Goal: Information Seeking & Learning: Check status

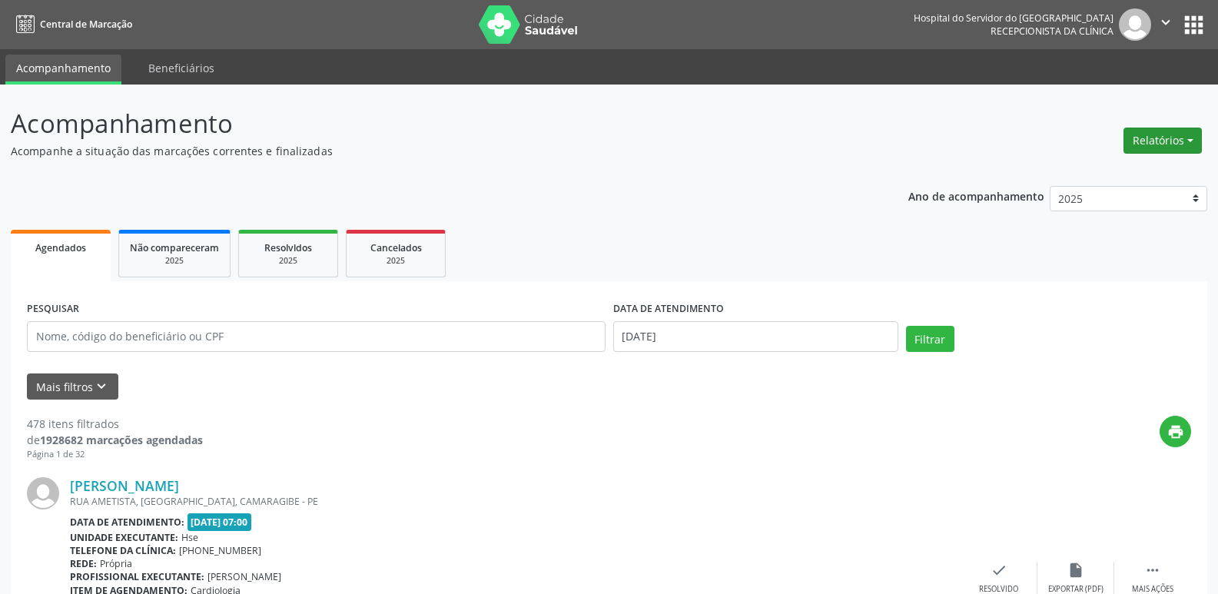
click at [1188, 143] on button "Relatórios" at bounding box center [1162, 141] width 78 height 26
click at [1124, 177] on link "Agendamentos" at bounding box center [1119, 174] width 165 height 22
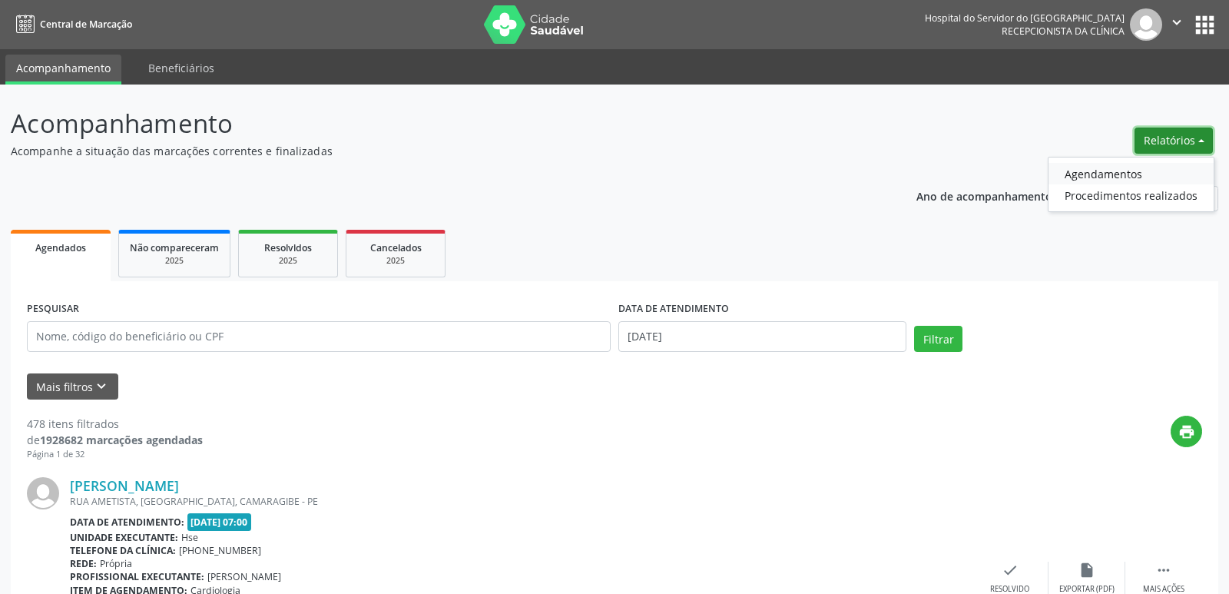
select select "8"
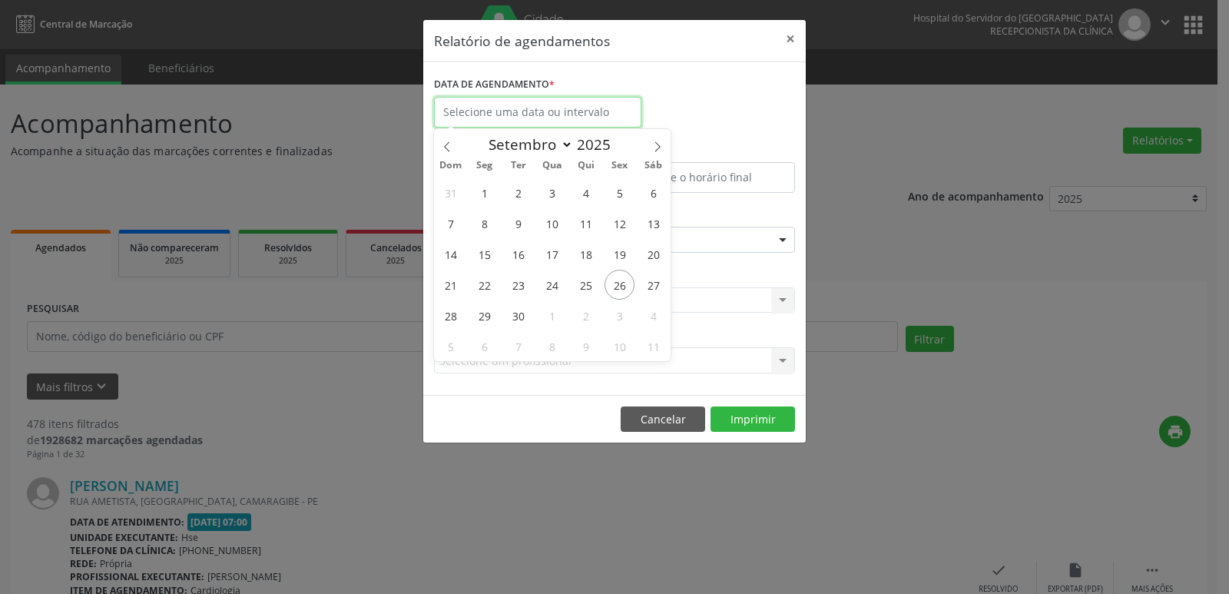
click at [587, 116] on input "text" at bounding box center [537, 112] width 207 height 31
click at [620, 280] on span "26" at bounding box center [620, 285] width 30 height 30
type input "[DATE]"
click at [629, 279] on span "26" at bounding box center [620, 285] width 30 height 30
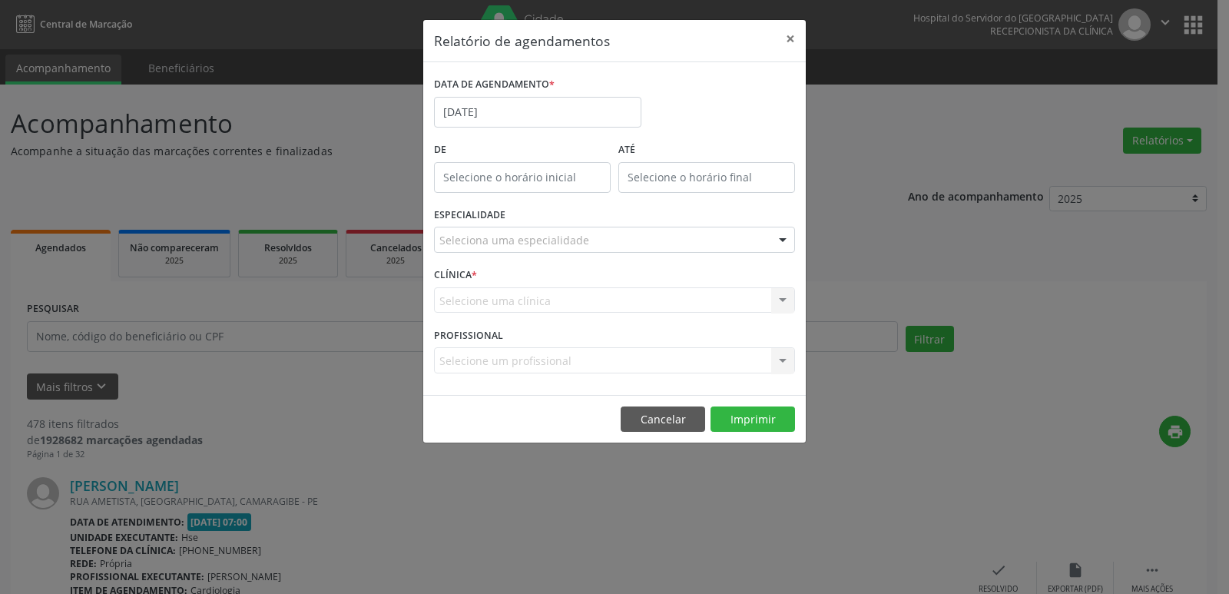
click at [499, 149] on label "De" at bounding box center [522, 150] width 177 height 24
click at [508, 177] on input "12:00" at bounding box center [522, 177] width 177 height 31
click at [544, 220] on span at bounding box center [544, 218] width 11 height 15
type input "11:00"
type input "11"
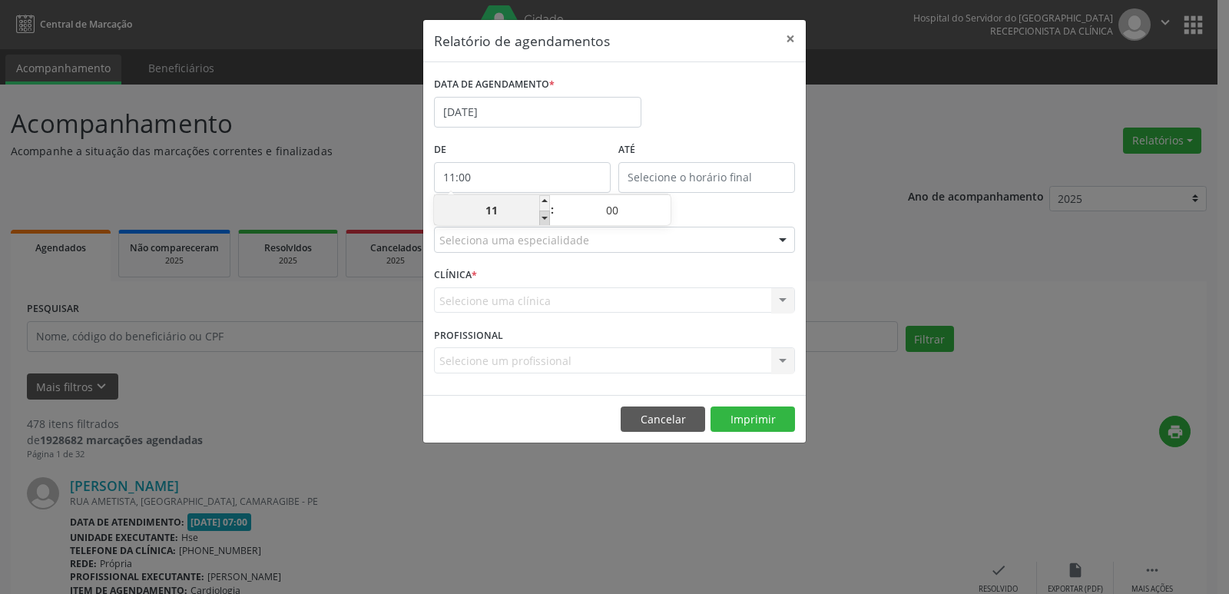
click at [544, 216] on span at bounding box center [544, 218] width 11 height 15
type input "10:00"
type input "10"
click at [544, 216] on span at bounding box center [544, 218] width 11 height 15
type input "09:00"
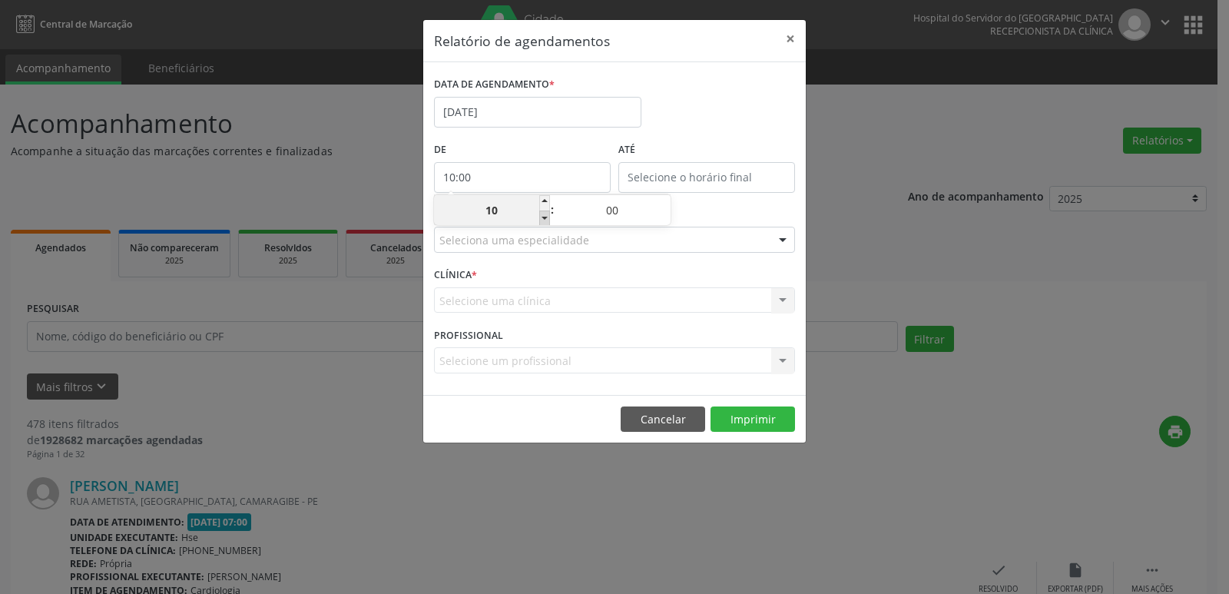
type input "09"
click at [544, 215] on span at bounding box center [544, 218] width 11 height 15
type input "08:00"
type input "08"
click at [544, 215] on span at bounding box center [544, 218] width 11 height 15
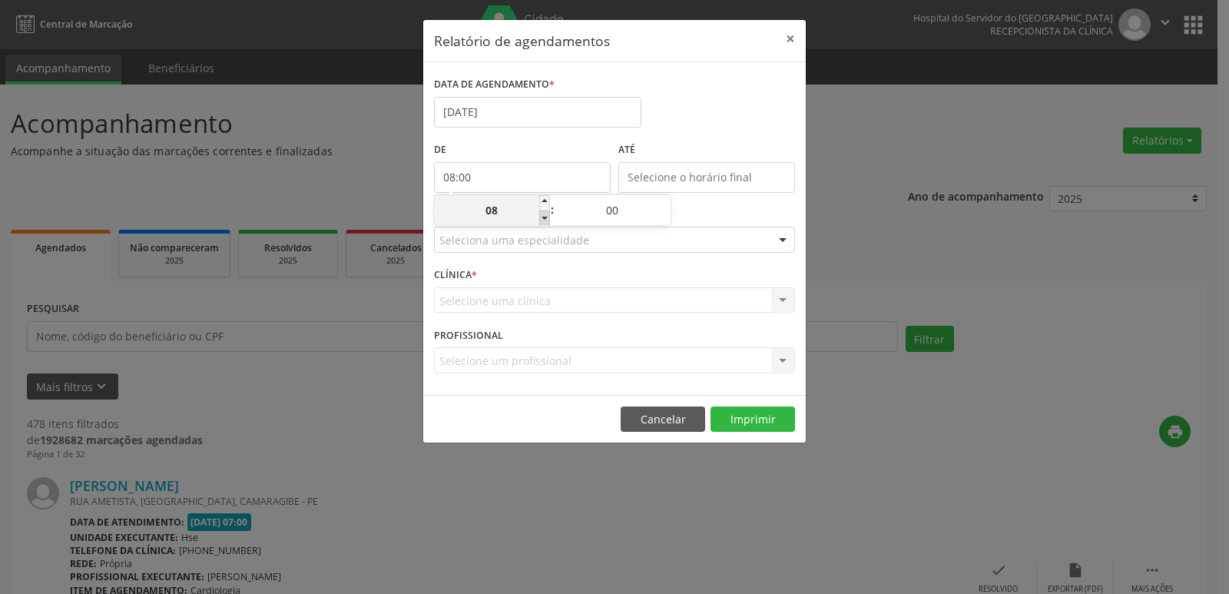
type input "07:00"
type input "07"
click at [714, 175] on input "12:00" at bounding box center [706, 177] width 177 height 31
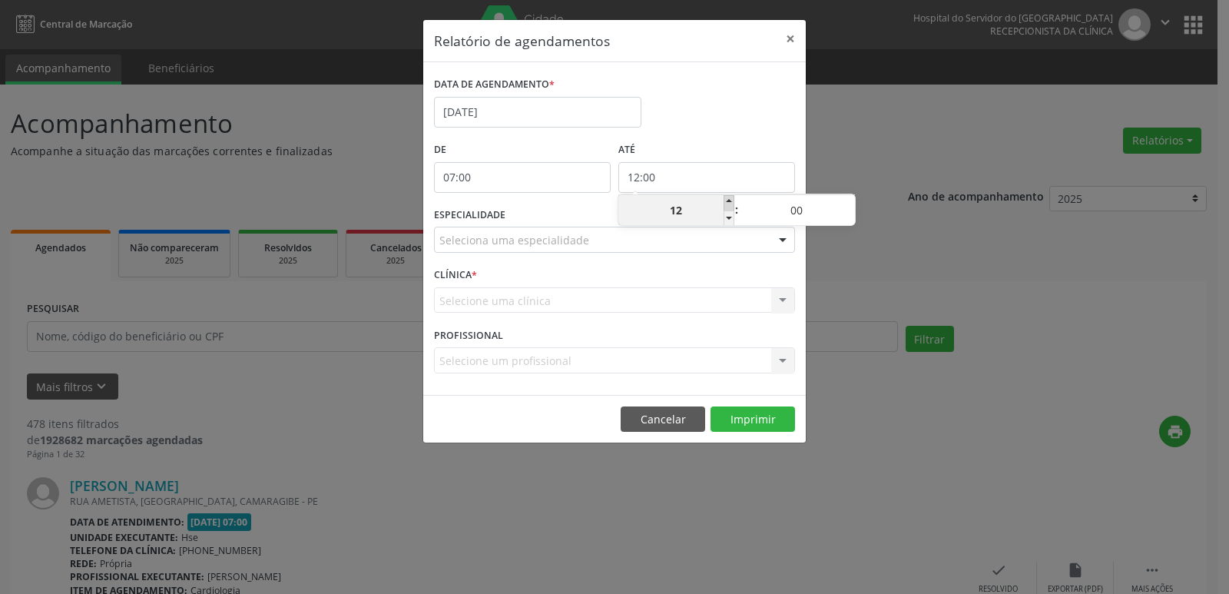
click at [728, 205] on span at bounding box center [729, 202] width 11 height 15
type input "13:00"
type input "13"
click at [728, 205] on span at bounding box center [729, 202] width 11 height 15
type input "14:00"
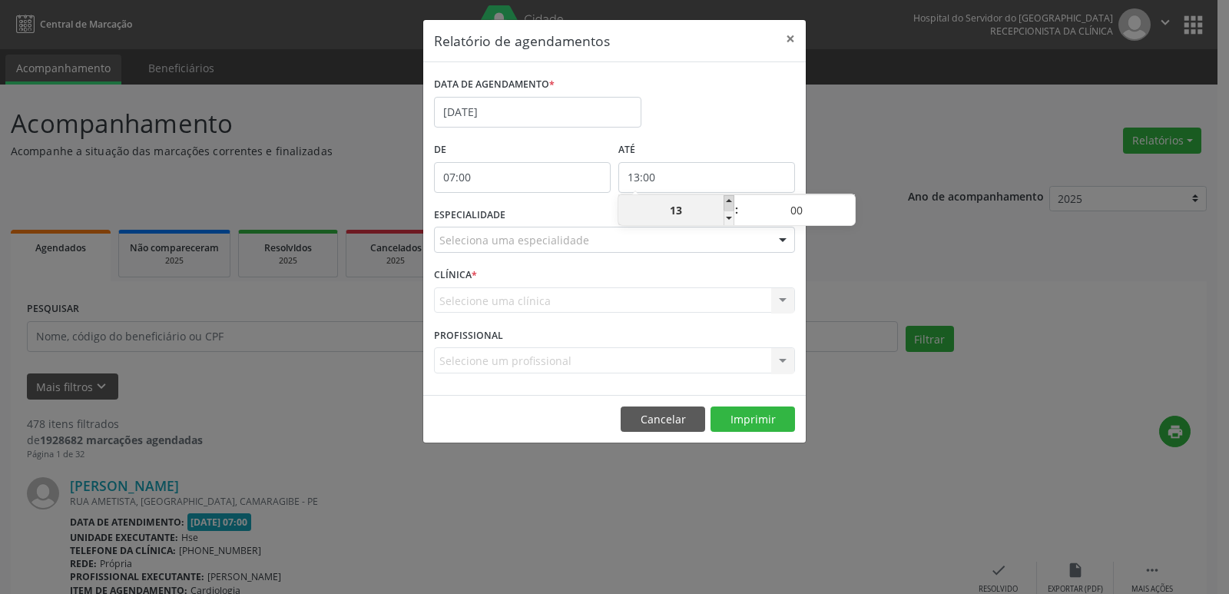
type input "14"
click at [728, 205] on span at bounding box center [729, 202] width 11 height 15
type input "15:00"
type input "15"
click at [728, 205] on span at bounding box center [729, 202] width 11 height 15
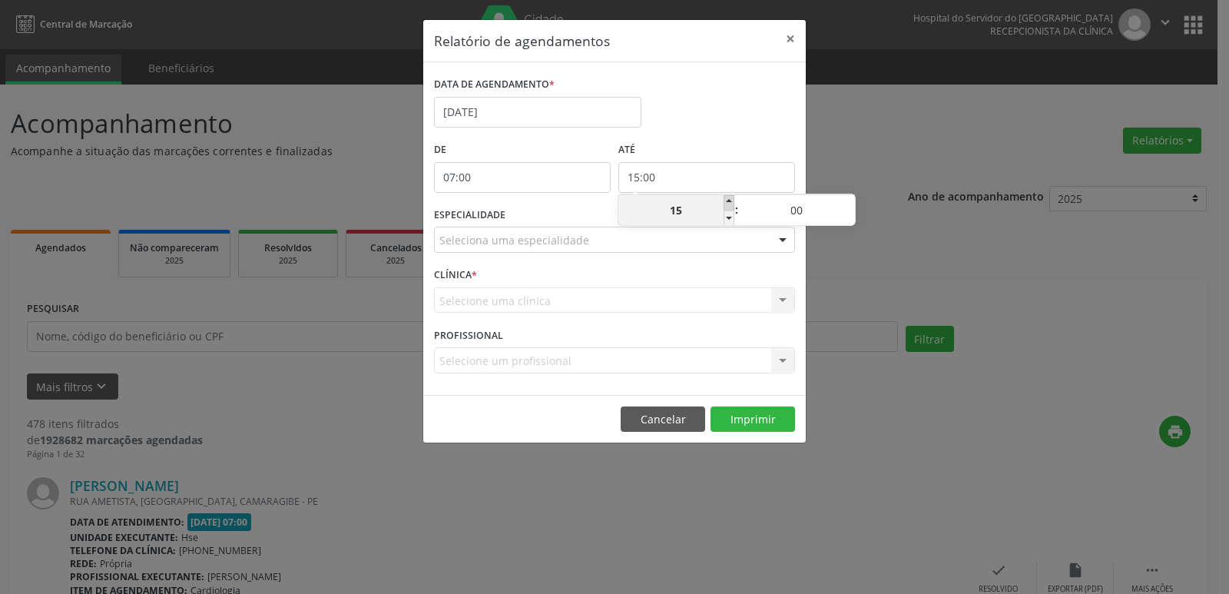
type input "16:00"
type input "16"
click at [728, 205] on span at bounding box center [729, 202] width 11 height 15
type input "17:00"
type input "17"
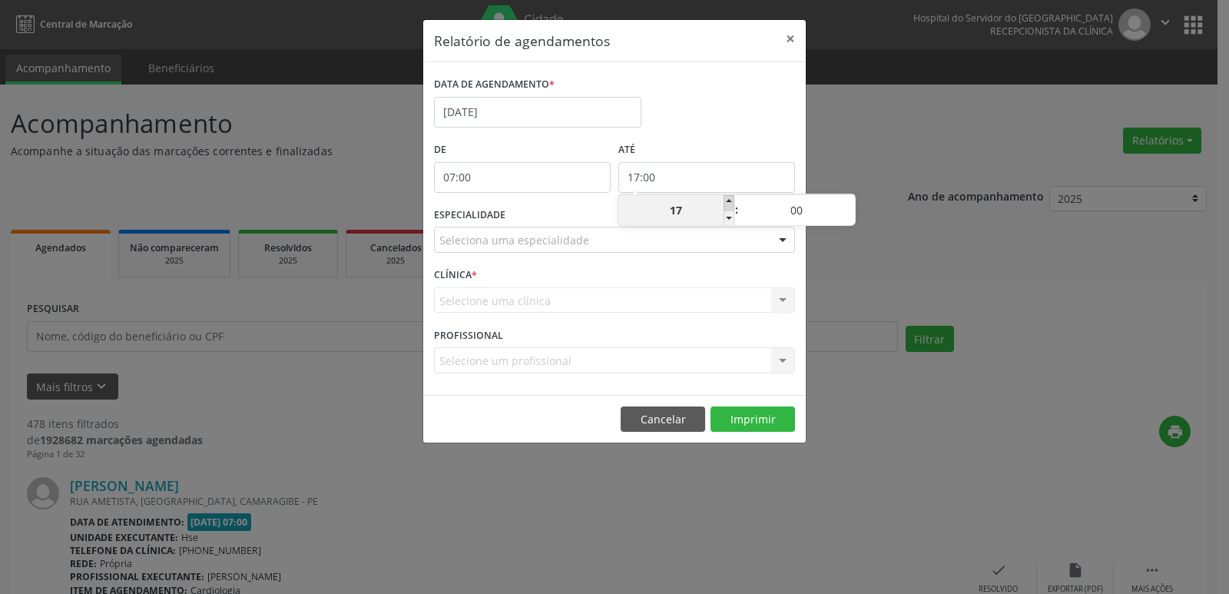
click at [728, 205] on span at bounding box center [729, 202] width 11 height 15
type input "18:00"
type input "18"
click at [728, 205] on span at bounding box center [729, 202] width 11 height 15
type input "19:00"
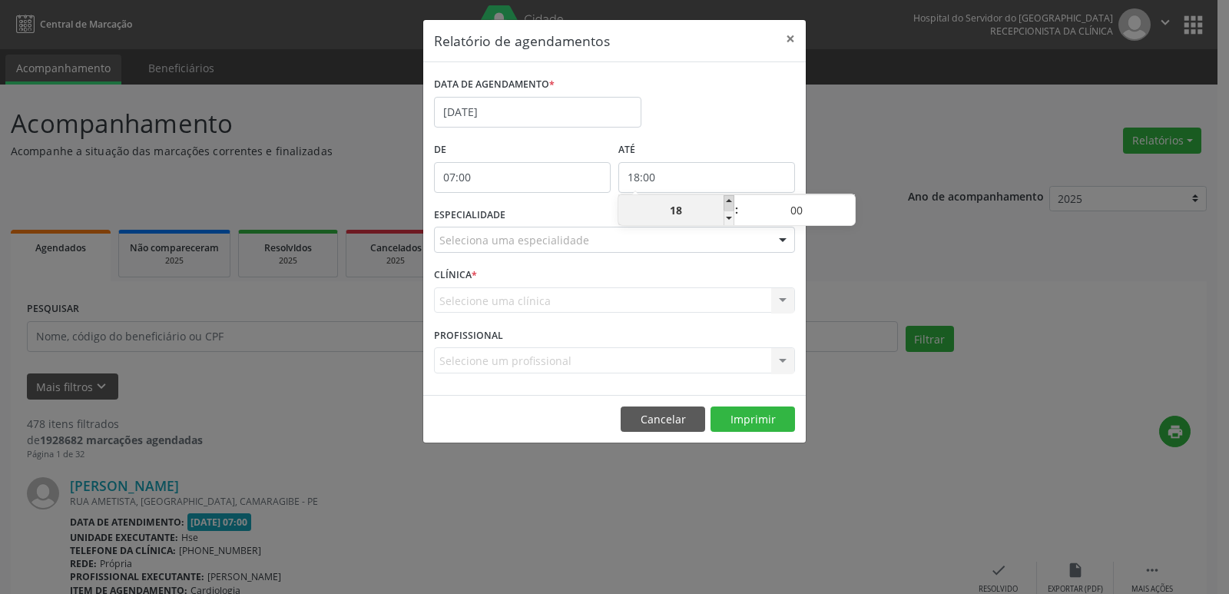
type input "19"
click at [728, 205] on span at bounding box center [729, 202] width 11 height 15
type input "20:00"
type input "20"
click at [729, 205] on span at bounding box center [729, 202] width 11 height 15
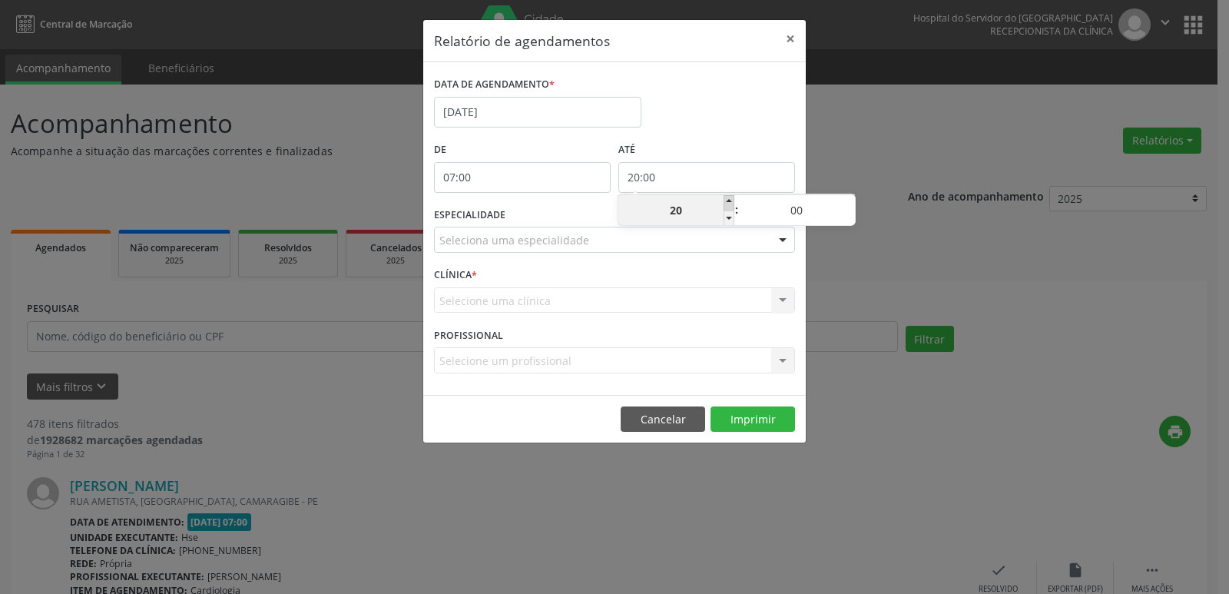
type input "21:00"
type input "21"
click at [729, 205] on span at bounding box center [729, 202] width 11 height 15
type input "22:00"
type input "22"
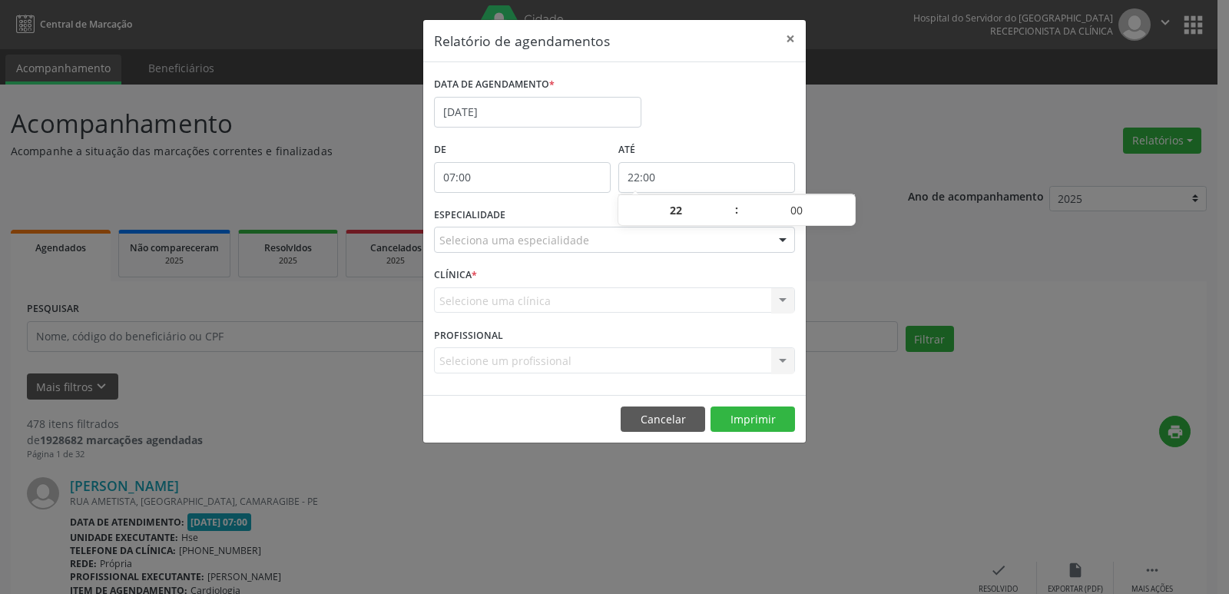
click at [779, 238] on div at bounding box center [782, 240] width 23 height 26
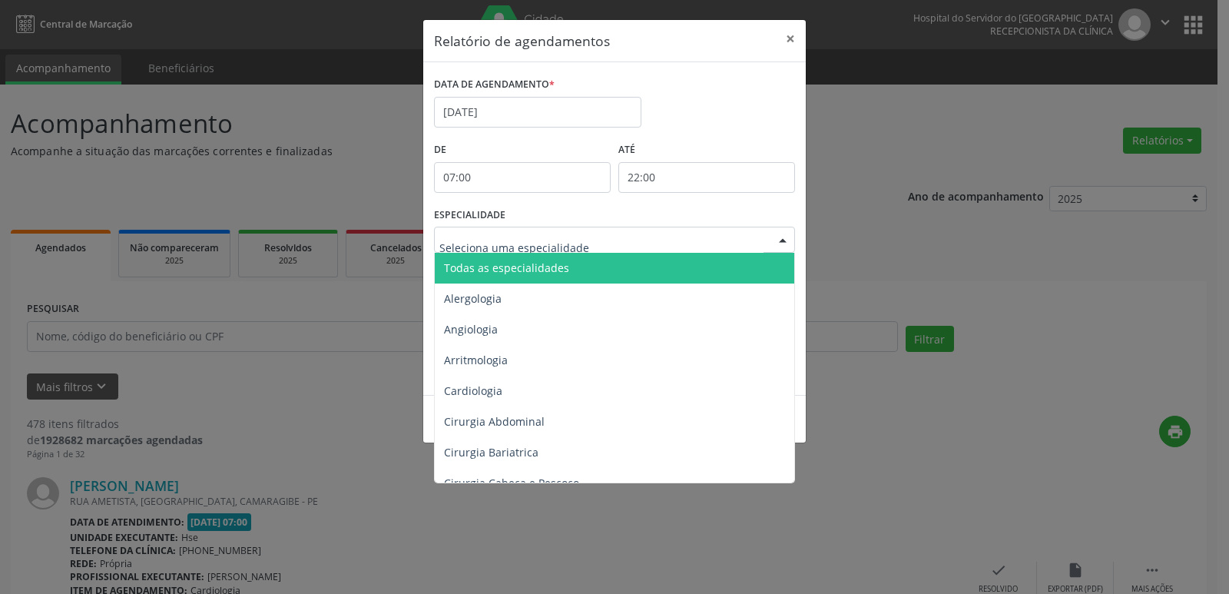
click at [757, 269] on span "Todas as especialidades" at bounding box center [616, 268] width 362 height 31
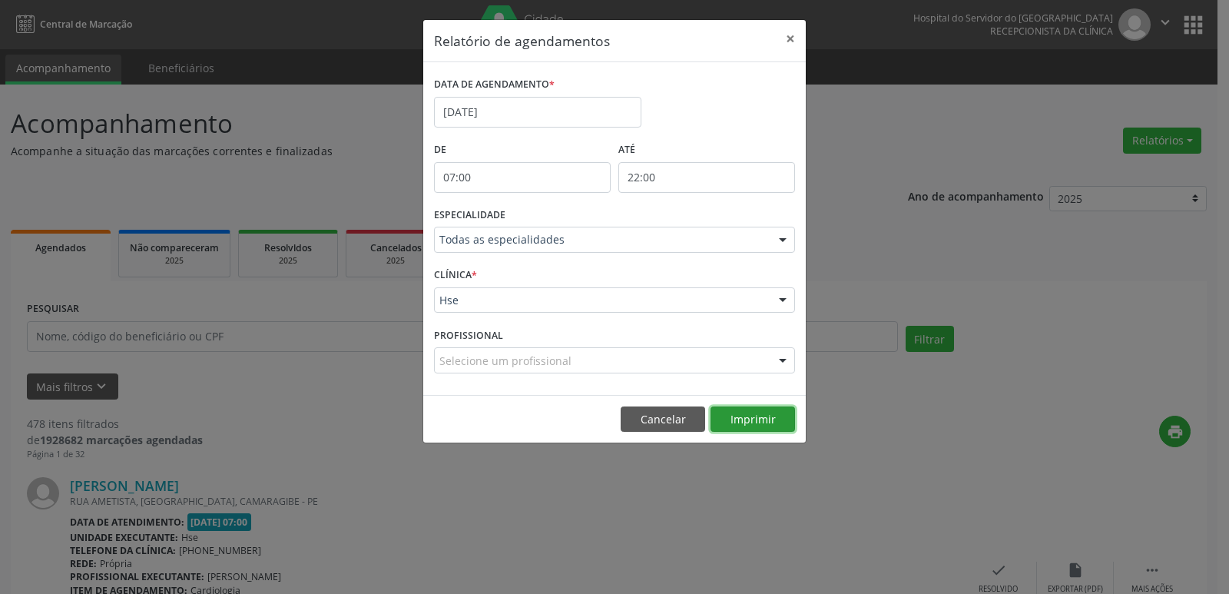
click at [756, 419] on button "Imprimir" at bounding box center [753, 419] width 85 height 26
click at [789, 32] on button "×" at bounding box center [790, 39] width 31 height 38
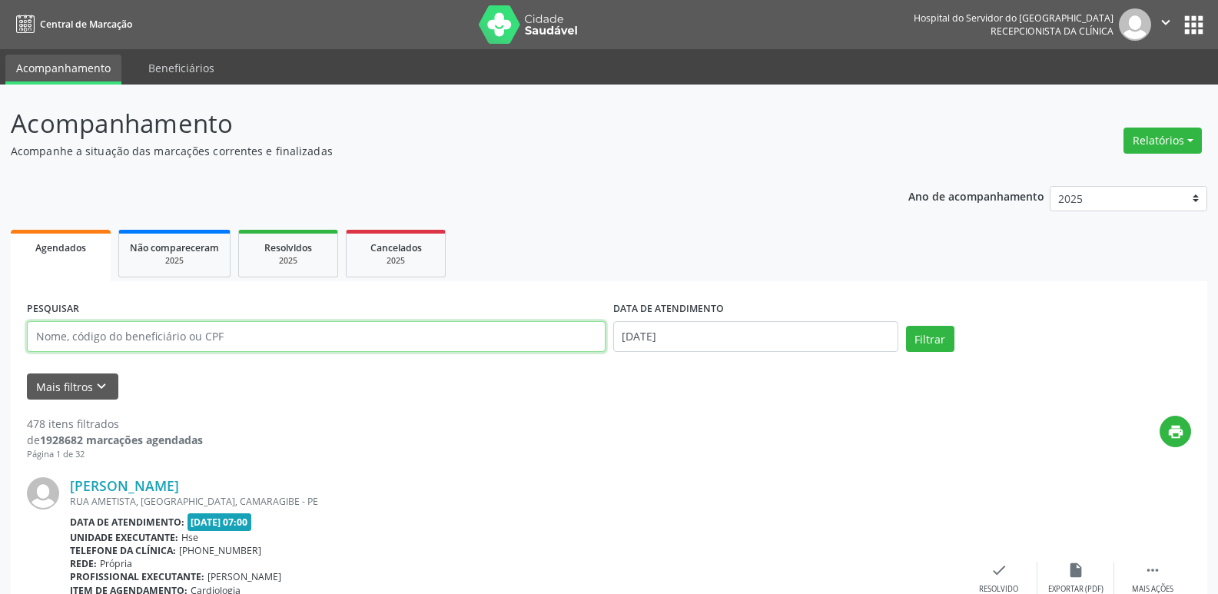
click at [212, 329] on input "text" at bounding box center [316, 336] width 578 height 31
type input "[PERSON_NAME]"
click at [906, 326] on button "Filtrar" at bounding box center [930, 339] width 48 height 26
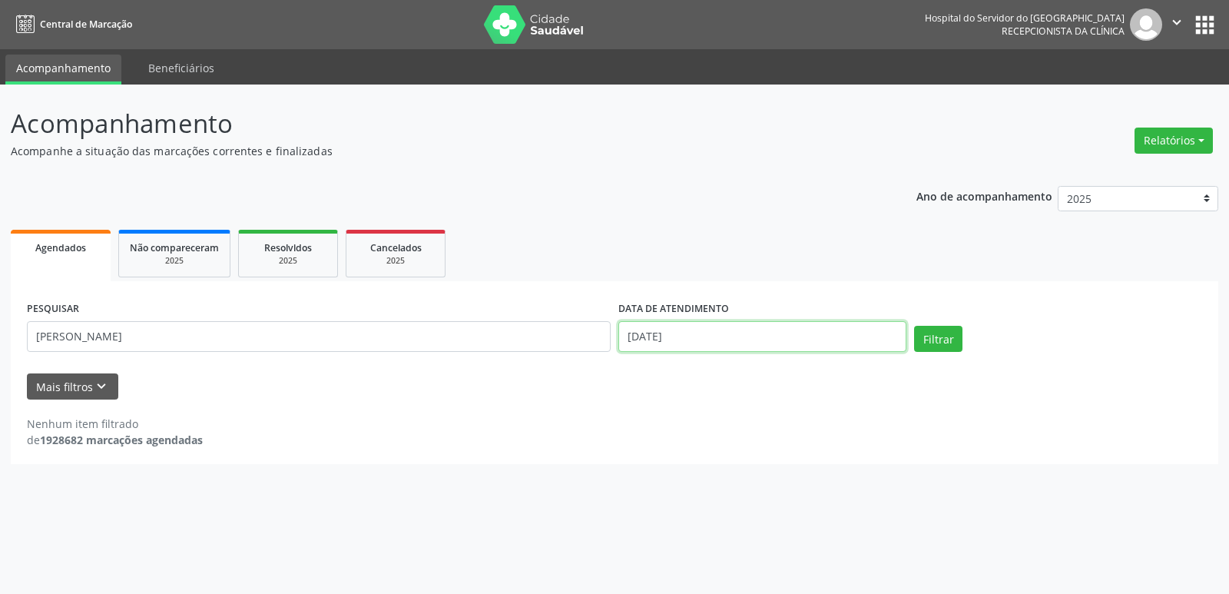
click at [665, 346] on input "[DATE]" at bounding box center [762, 336] width 288 height 31
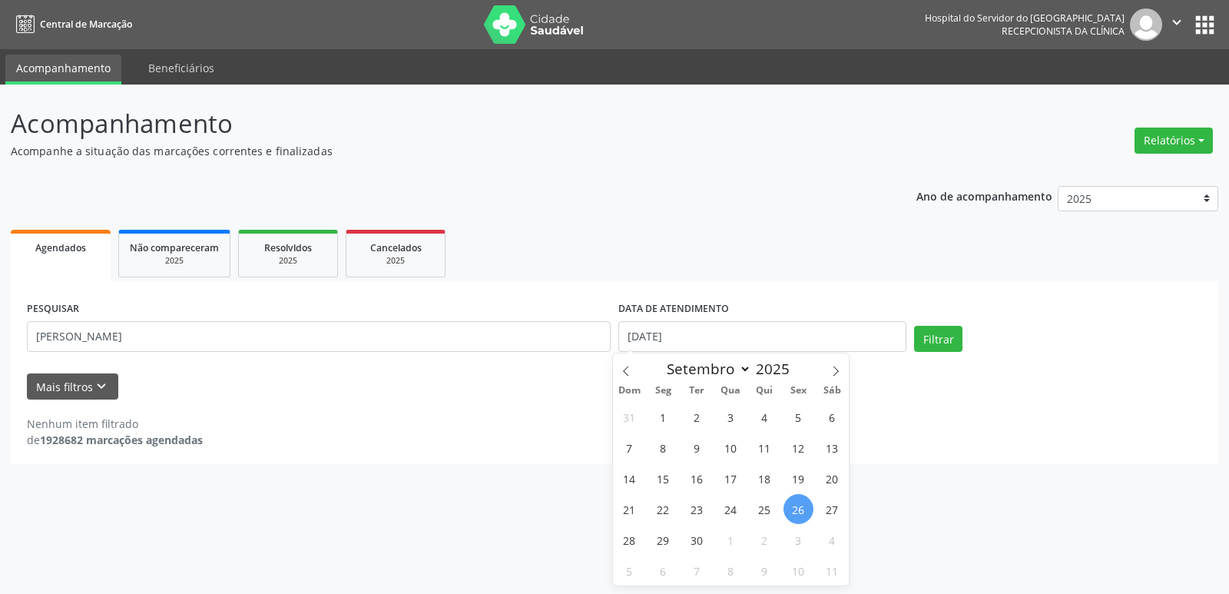
click at [290, 352] on div "PESQUISAR [PERSON_NAME]" at bounding box center [319, 329] width 592 height 65
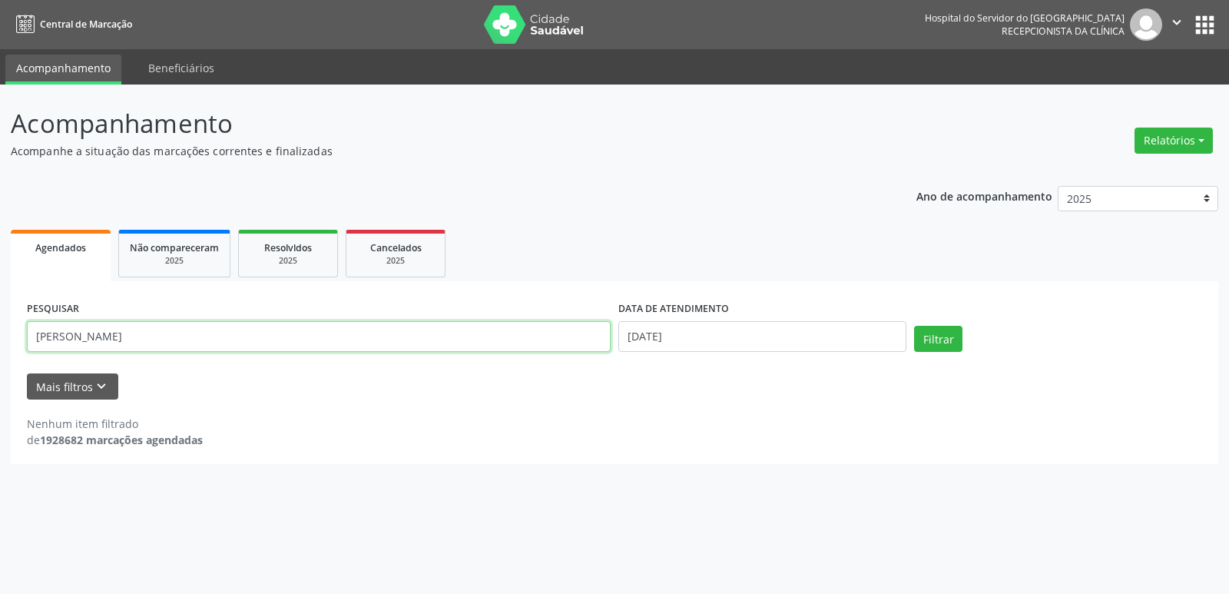
click at [287, 343] on input "[PERSON_NAME]" at bounding box center [319, 336] width 584 height 31
click at [914, 326] on button "Filtrar" at bounding box center [938, 339] width 48 height 26
drag, startPoint x: 162, startPoint y: 345, endPoint x: 0, endPoint y: 344, distance: 162.1
click at [0, 344] on div "Acompanhamento Acompanhe a situação das marcações correntes e finalizadas Relat…" at bounding box center [614, 339] width 1229 height 509
type input "[PERSON_NAME]"
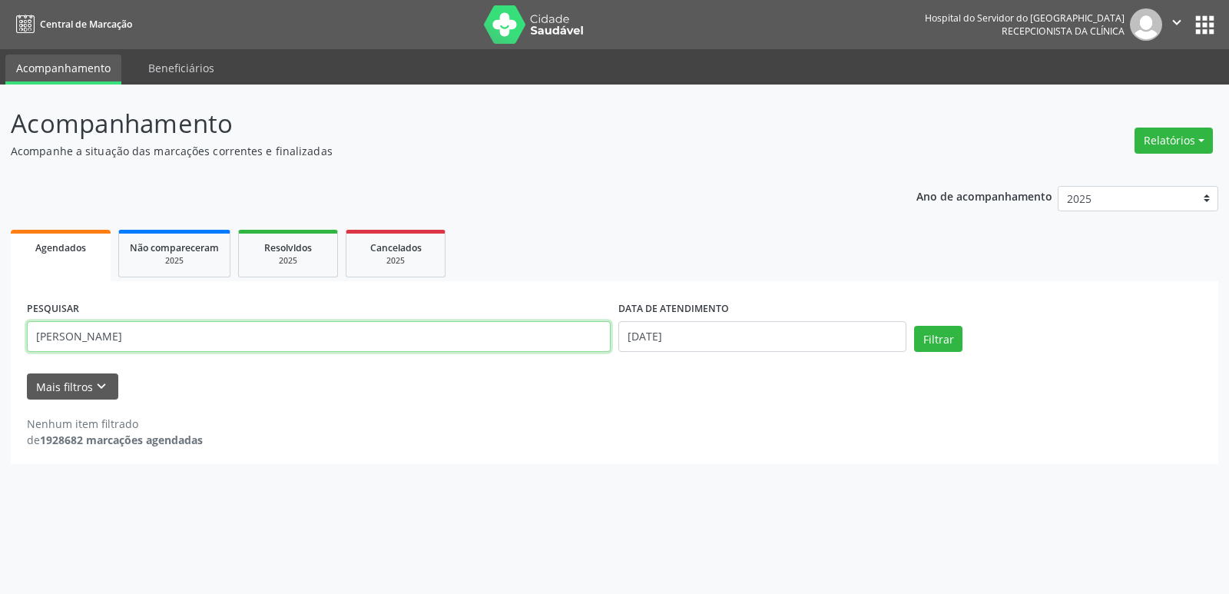
click at [914, 326] on button "Filtrar" at bounding box center [938, 339] width 48 height 26
click at [241, 340] on input "[PERSON_NAME]" at bounding box center [319, 336] width 584 height 31
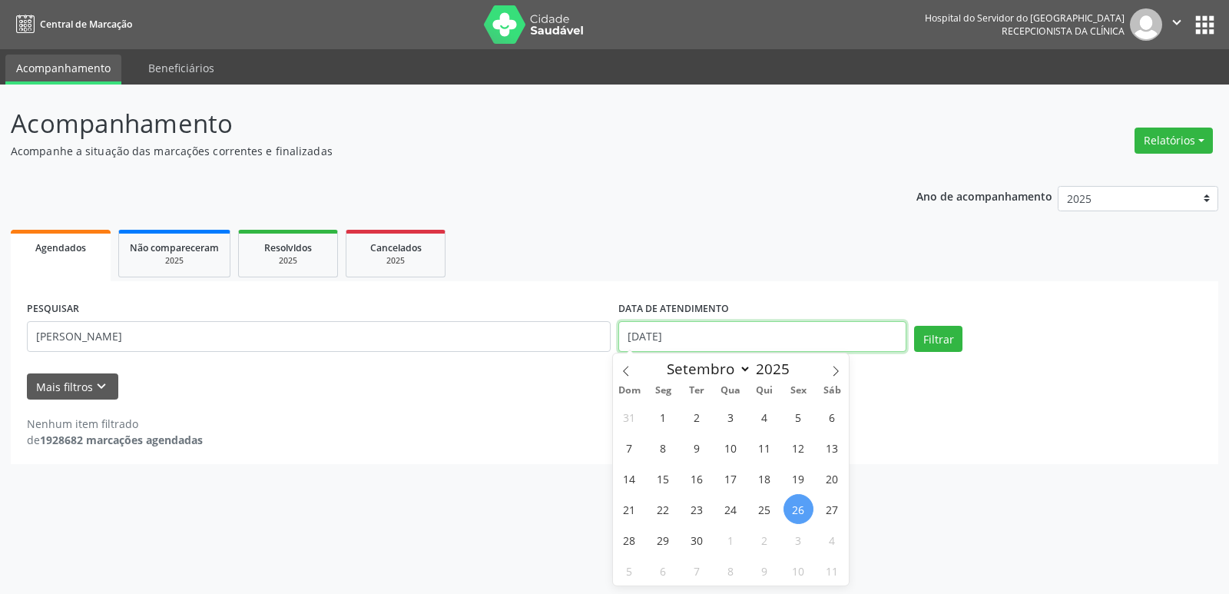
click at [787, 323] on input "[DATE]" at bounding box center [762, 336] width 288 height 31
click at [780, 346] on input "[DATE]" at bounding box center [762, 336] width 288 height 31
click at [914, 326] on button "Filtrar" at bounding box center [938, 339] width 48 height 26
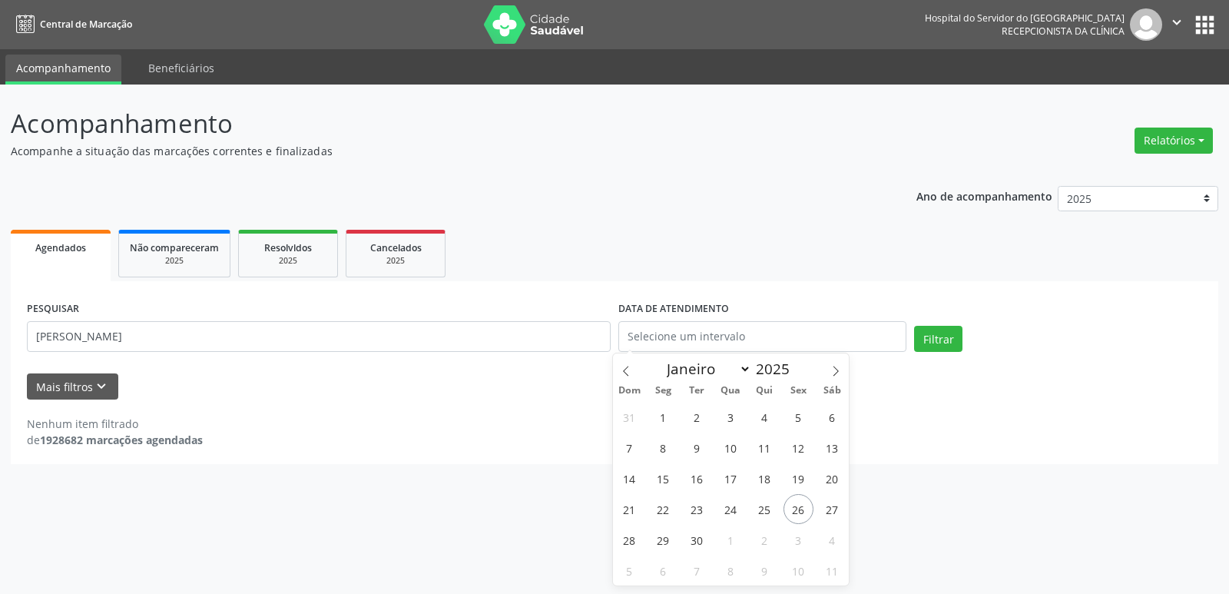
click at [963, 323] on div "PESQUISAR [PERSON_NAME] DATA DE ATENDIMENTO Filtrar" at bounding box center [614, 329] width 1183 height 65
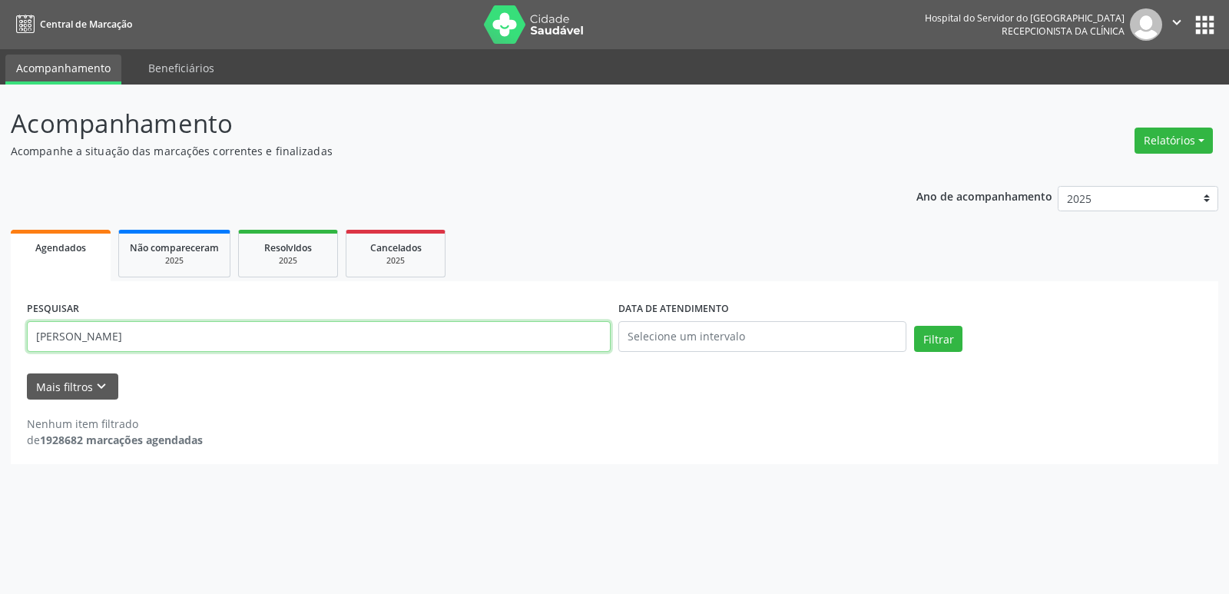
click at [225, 337] on input "[PERSON_NAME]" at bounding box center [319, 336] width 584 height 31
click at [946, 337] on button "Filtrar" at bounding box center [938, 339] width 48 height 26
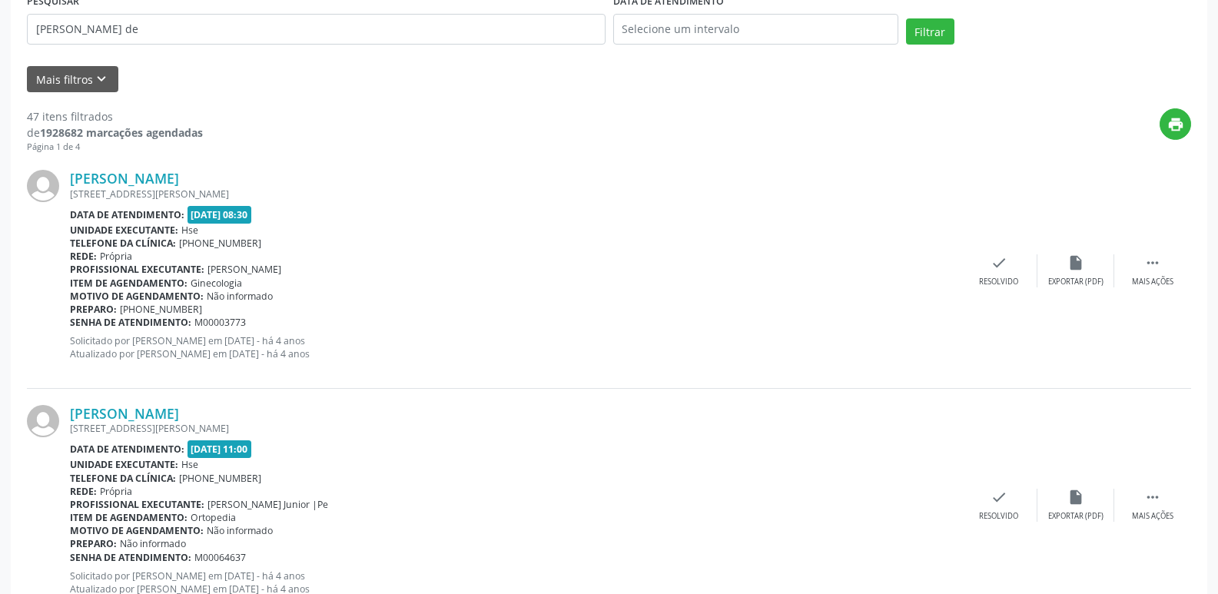
scroll to position [230, 0]
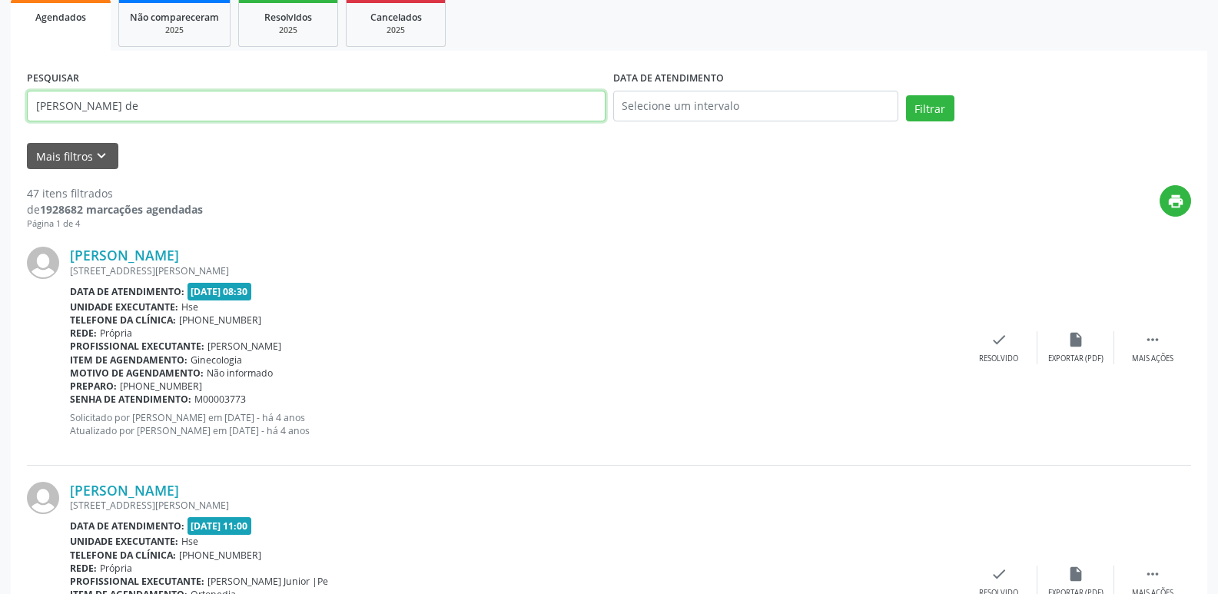
click at [122, 111] on input "[PERSON_NAME] de" at bounding box center [316, 106] width 578 height 31
type input "[PERSON_NAME]"
click at [906, 95] on button "Filtrar" at bounding box center [930, 108] width 48 height 26
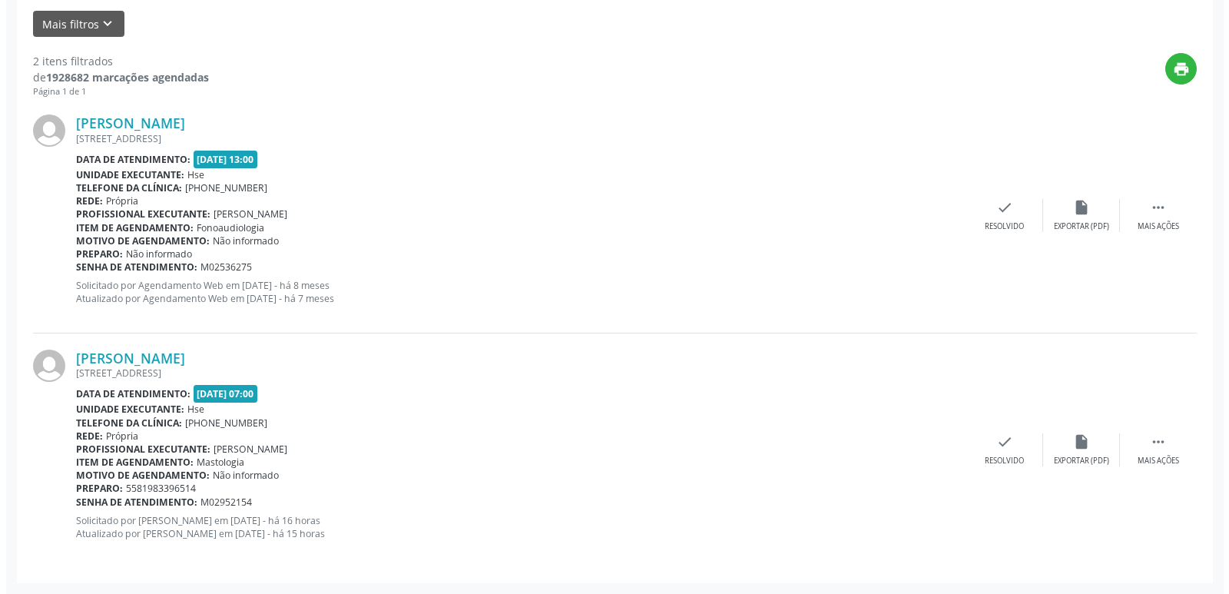
scroll to position [0, 0]
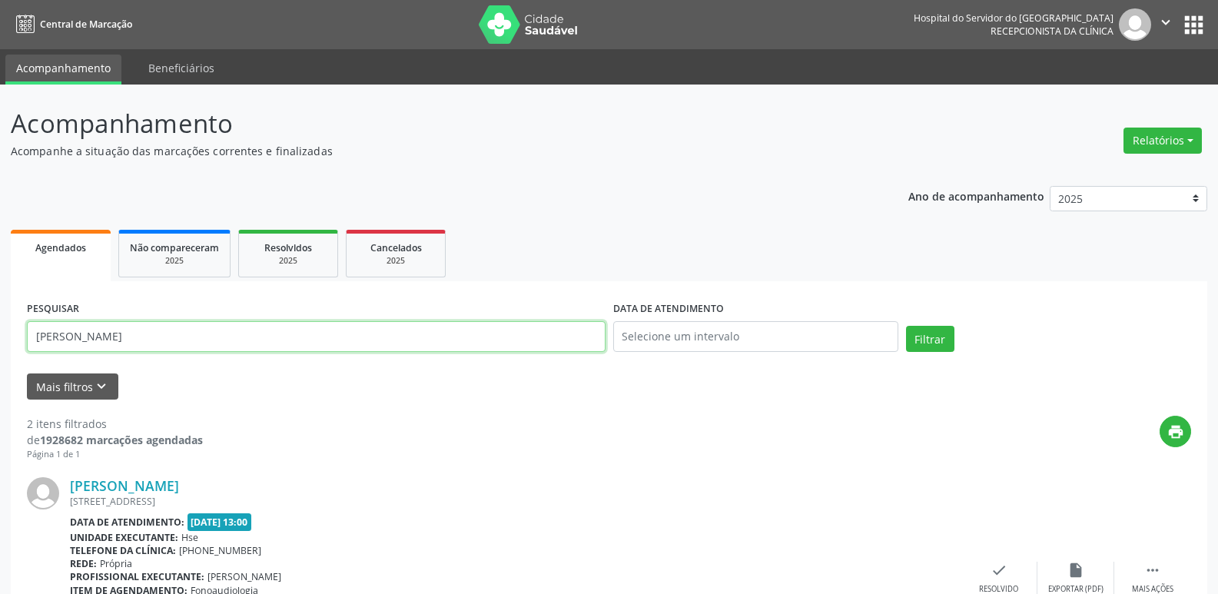
drag, startPoint x: 311, startPoint y: 339, endPoint x: 0, endPoint y: 337, distance: 311.1
click at [0, 337] on div "Acompanhamento Acompanhe a situação das marcações correntes e finalizadas Relat…" at bounding box center [609, 521] width 1218 height 872
type input "thalyta [PERSON_NAME]"
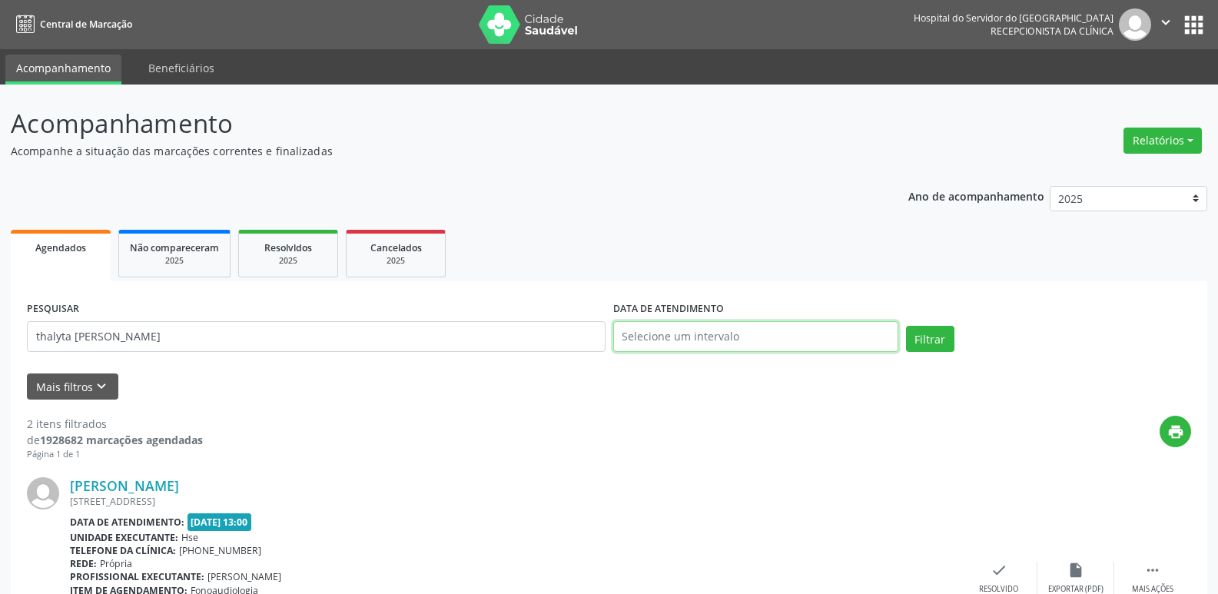
click at [615, 333] on input "text" at bounding box center [755, 336] width 285 height 31
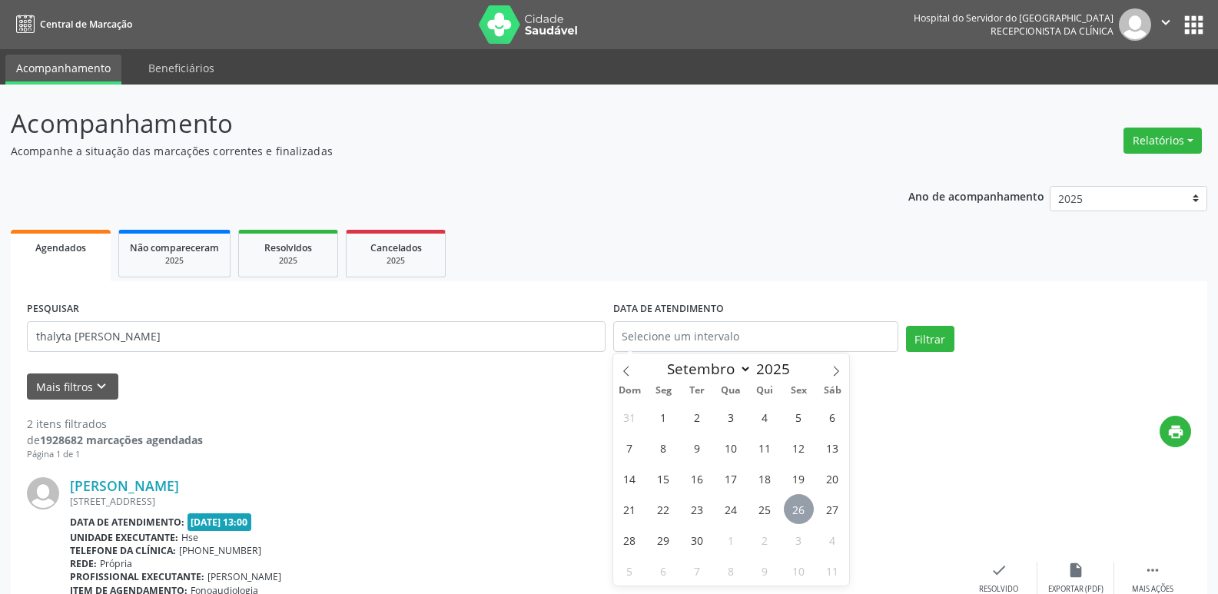
click at [801, 503] on span "26" at bounding box center [799, 509] width 30 height 30
type input "[DATE]"
click at [801, 503] on span "26" at bounding box center [799, 509] width 30 height 30
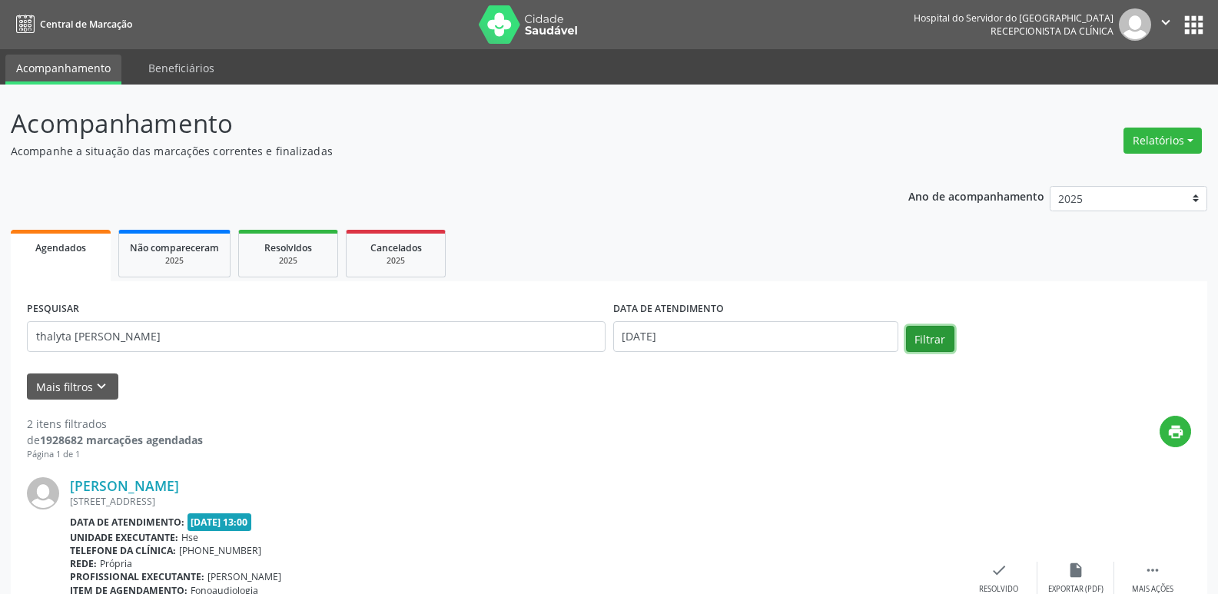
click at [917, 331] on button "Filtrar" at bounding box center [930, 339] width 48 height 26
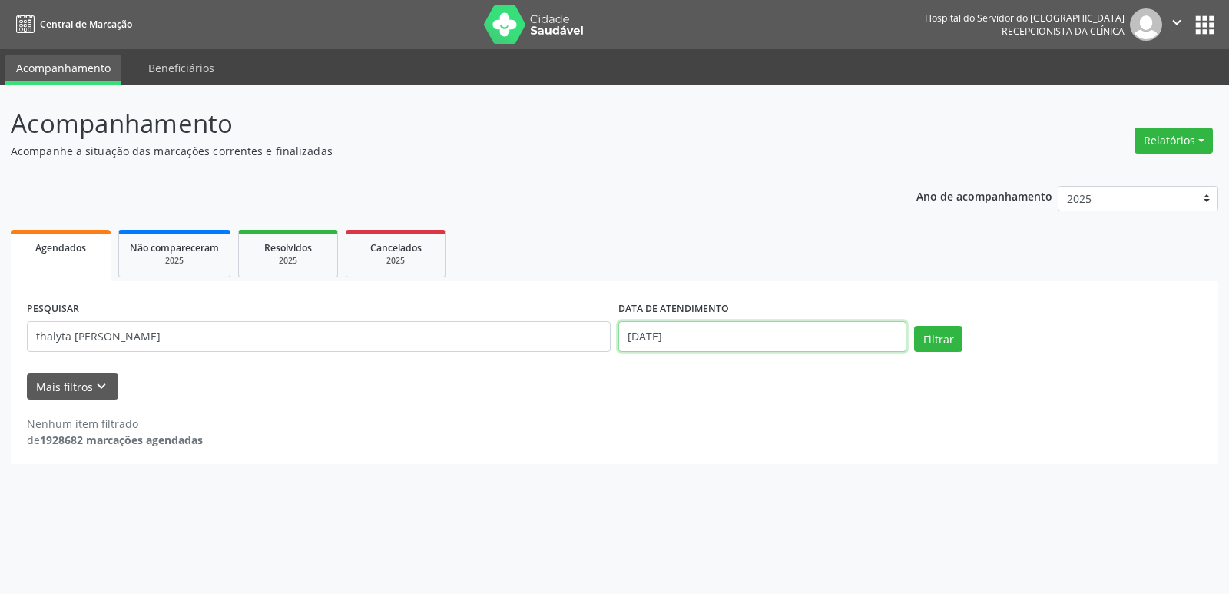
click at [721, 342] on input "[DATE]" at bounding box center [762, 336] width 288 height 31
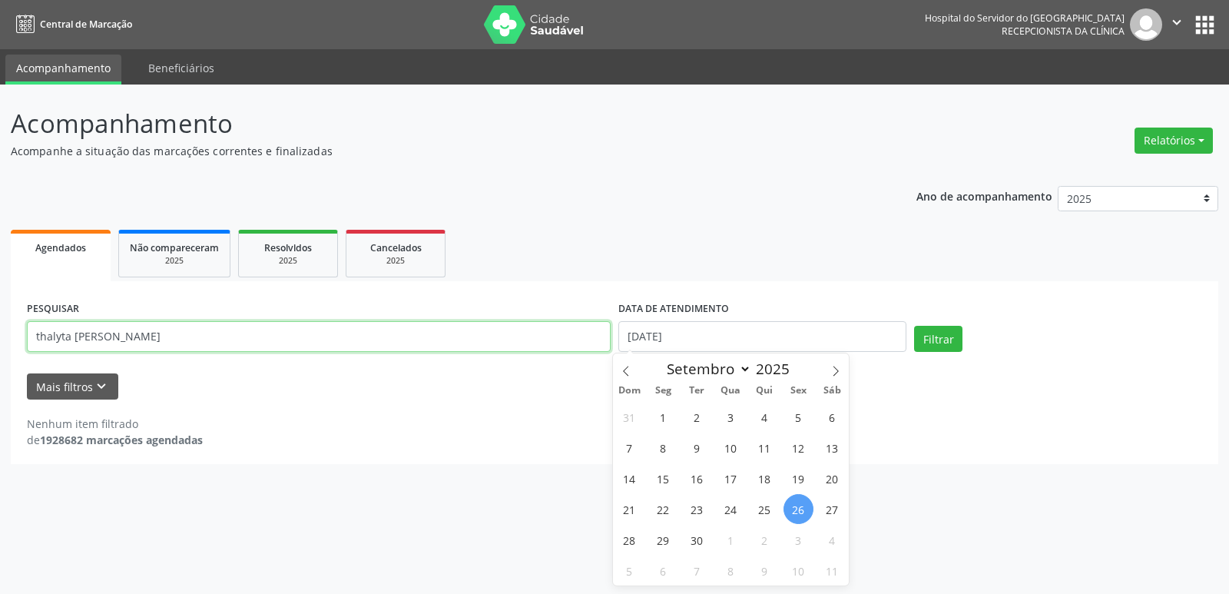
click at [278, 332] on input "thalyta [PERSON_NAME]" at bounding box center [319, 336] width 584 height 31
click at [914, 326] on button "Filtrar" at bounding box center [938, 339] width 48 height 26
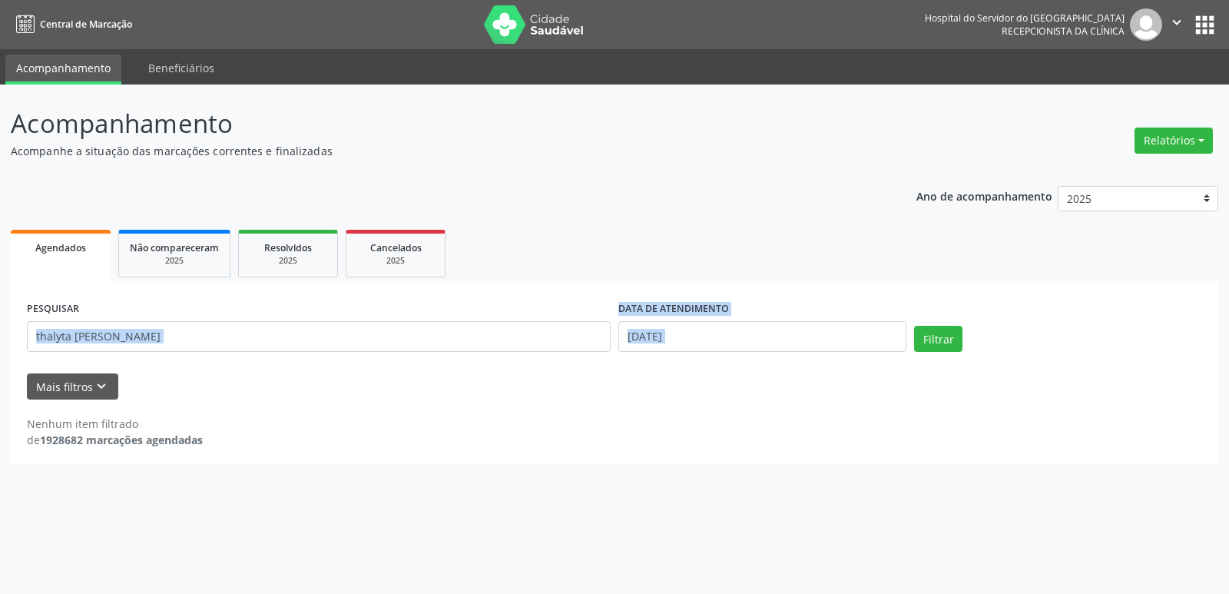
drag, startPoint x: 406, startPoint y: 319, endPoint x: 0, endPoint y: 441, distance: 424.4
click at [0, 441] on div "Acompanhamento Acompanhe a situação das marcações correntes e finalizadas Relat…" at bounding box center [614, 339] width 1229 height 509
drag, startPoint x: 244, startPoint y: 294, endPoint x: 246, endPoint y: 302, distance: 8.0
click at [244, 296] on div "PESQUISAR thalyta [PERSON_NAME] DATA DE ATENDIMENTO [DATE] Filtrar UNIDADE EXEC…" at bounding box center [615, 372] width 1208 height 183
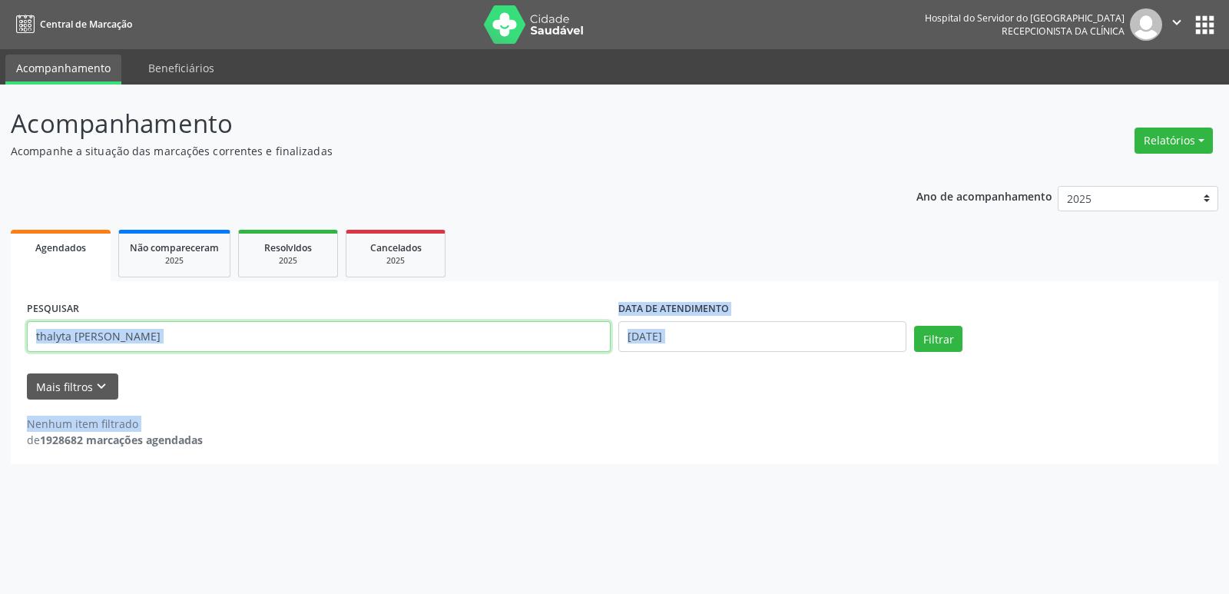
click at [253, 327] on input "thalyta [PERSON_NAME]" at bounding box center [319, 336] width 584 height 31
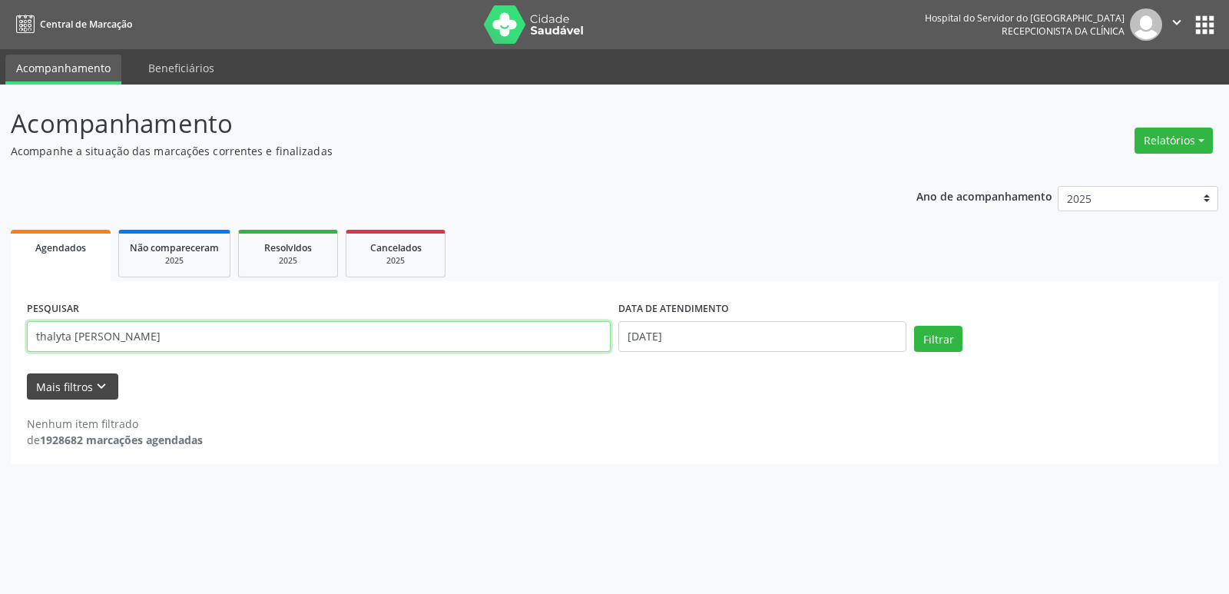
drag, startPoint x: 250, startPoint y: 343, endPoint x: 71, endPoint y: 393, distance: 185.8
click at [91, 390] on form "PESQUISAR thalyta [PERSON_NAME] DATA DE ATENDIMENTO [DATE] Filtrar UNIDADE EXEC…" at bounding box center [614, 348] width 1175 height 102
type input "t"
type input "[PERSON_NAME]"
click at [914, 326] on button "Filtrar" at bounding box center [938, 339] width 48 height 26
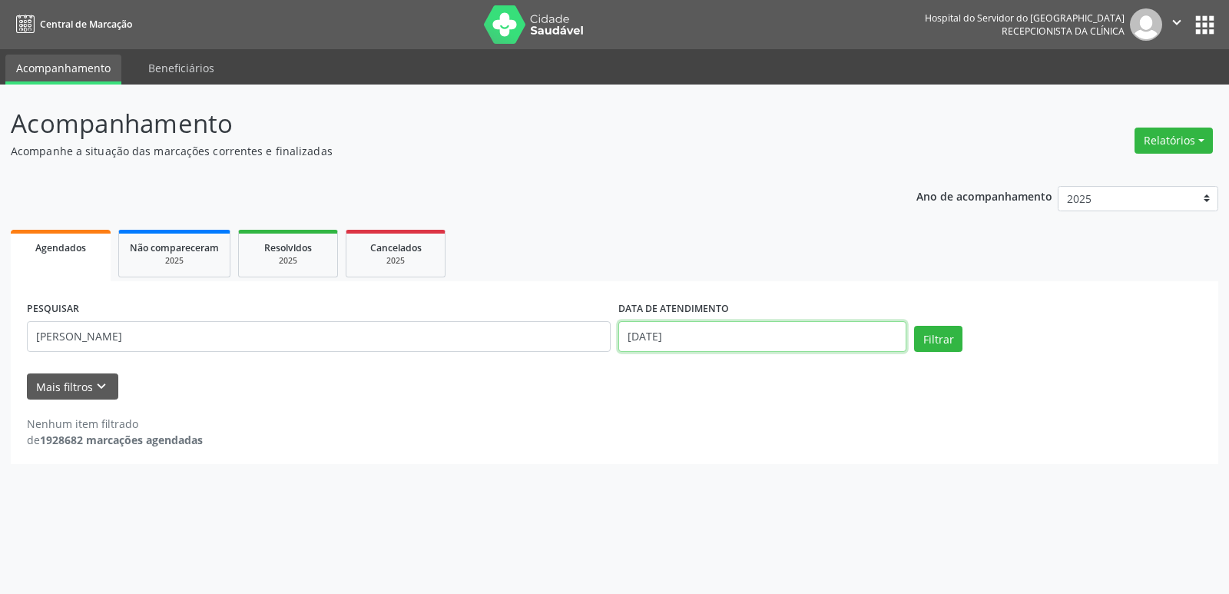
click at [704, 333] on input "[DATE]" at bounding box center [762, 336] width 288 height 31
click at [704, 340] on input "[DATE]" at bounding box center [762, 336] width 288 height 31
click at [914, 326] on button "Filtrar" at bounding box center [938, 339] width 48 height 26
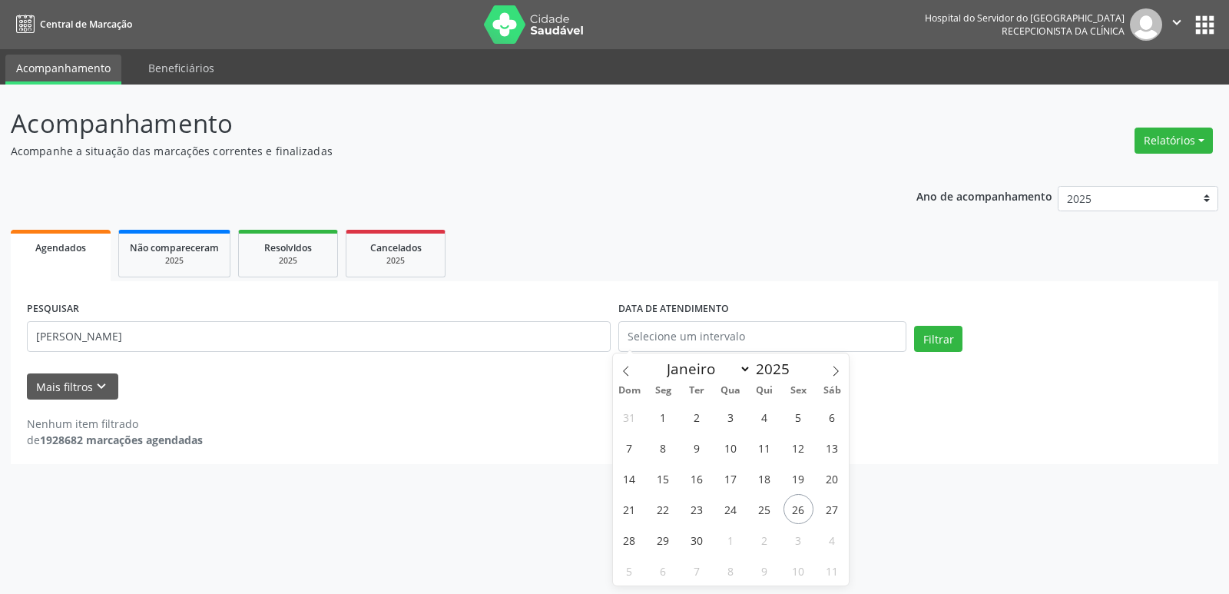
click at [355, 363] on form "PESQUISAR [PERSON_NAME] DATA DE ATENDIMENTO Filtrar UNIDADE EXECUTANTE Selecion…" at bounding box center [614, 348] width 1175 height 102
click at [934, 334] on button "Filtrar" at bounding box center [938, 339] width 48 height 26
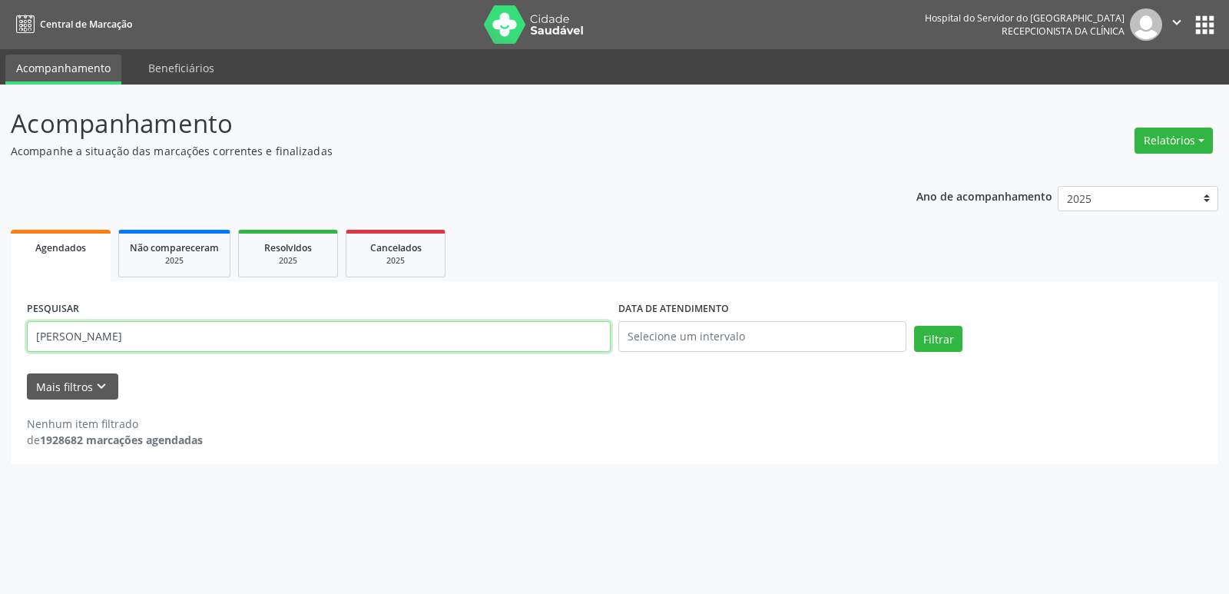
click at [411, 332] on input "[PERSON_NAME]" at bounding box center [319, 336] width 584 height 31
type input "[PERSON_NAME]"
click at [914, 326] on button "Filtrar" at bounding box center [938, 339] width 48 height 26
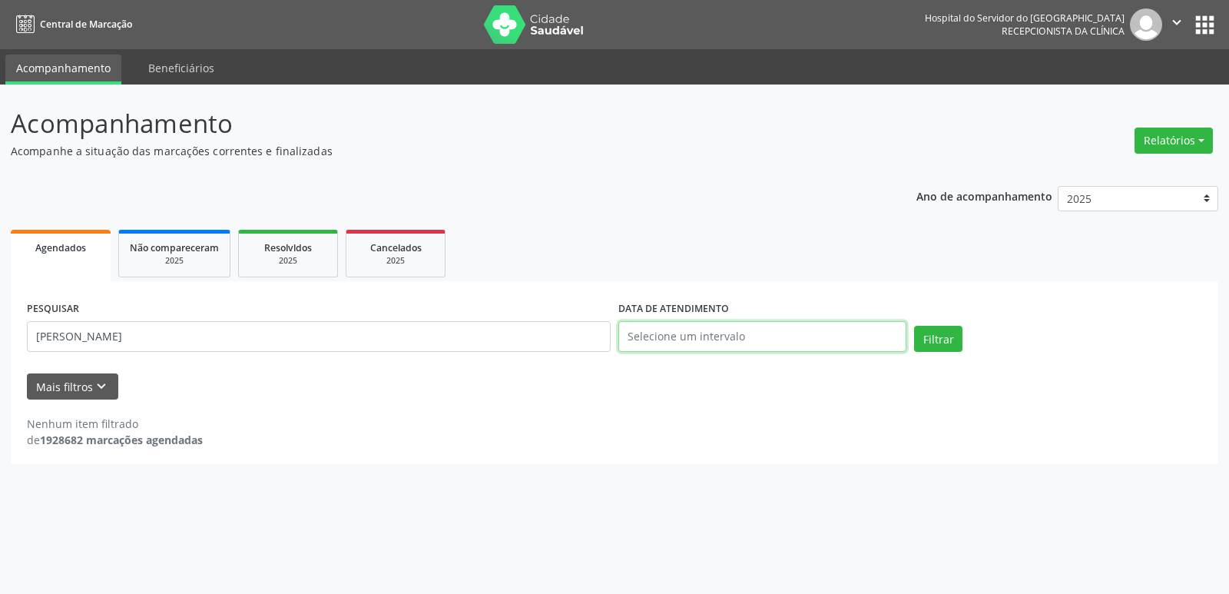
click at [688, 340] on input "text" at bounding box center [762, 336] width 288 height 31
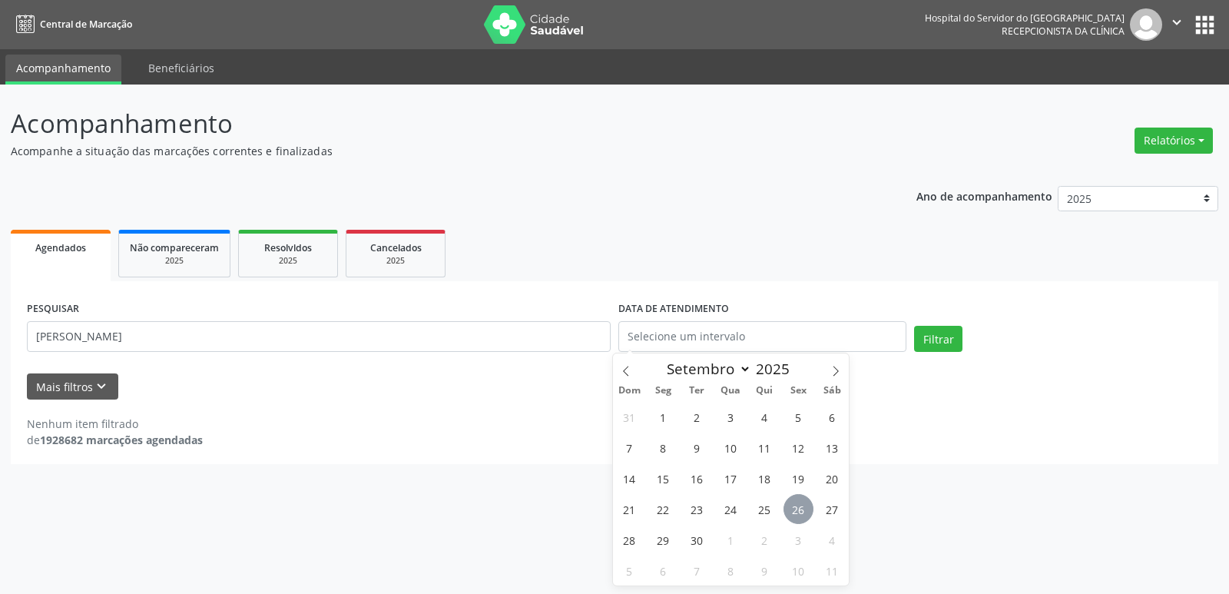
click at [787, 505] on span "26" at bounding box center [799, 509] width 30 height 30
type input "[DATE]"
click at [787, 505] on span "26" at bounding box center [799, 509] width 30 height 30
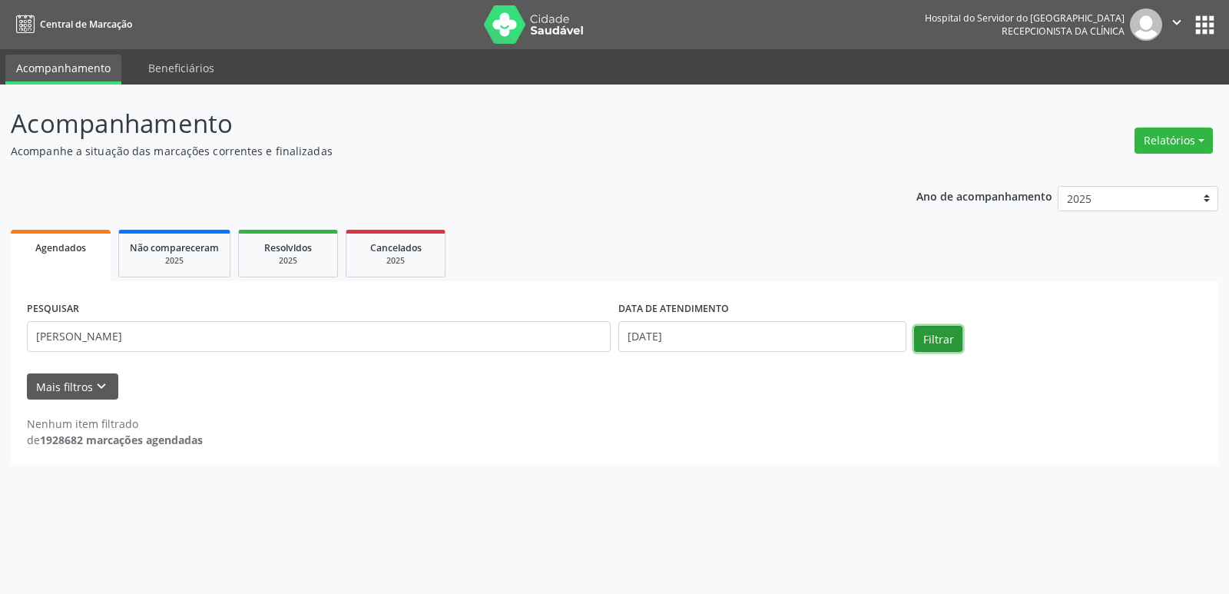
click at [933, 346] on button "Filtrar" at bounding box center [938, 339] width 48 height 26
drag, startPoint x: 162, startPoint y: 333, endPoint x: 0, endPoint y: 342, distance: 162.4
click at [0, 342] on div "Acompanhamento Acompanhe a situação das marcações correntes e finalizadas Relat…" at bounding box center [614, 339] width 1229 height 509
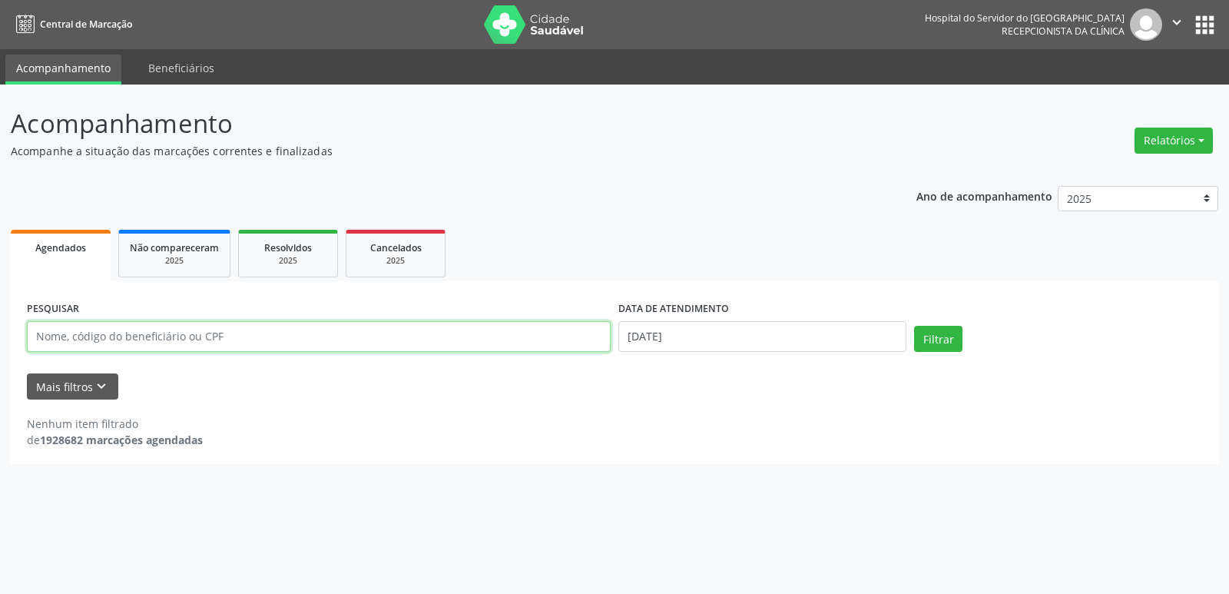
click at [269, 346] on input "text" at bounding box center [319, 336] width 584 height 31
type input "17/01/"
drag, startPoint x: 80, startPoint y: 325, endPoint x: 0, endPoint y: 331, distance: 80.1
click at [0, 334] on div "Acompanhamento Acompanhe a situação das marcações correntes e finalizadas Relat…" at bounding box center [614, 339] width 1229 height 509
click at [226, 334] on input "text" at bounding box center [319, 336] width 584 height 31
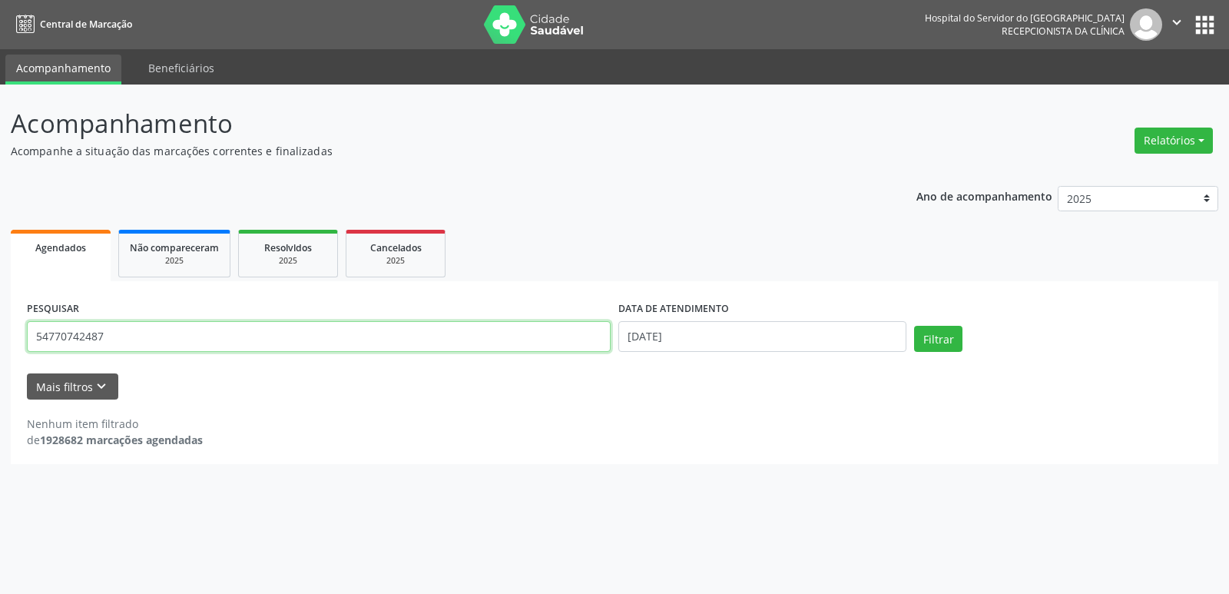
type input "54770742487"
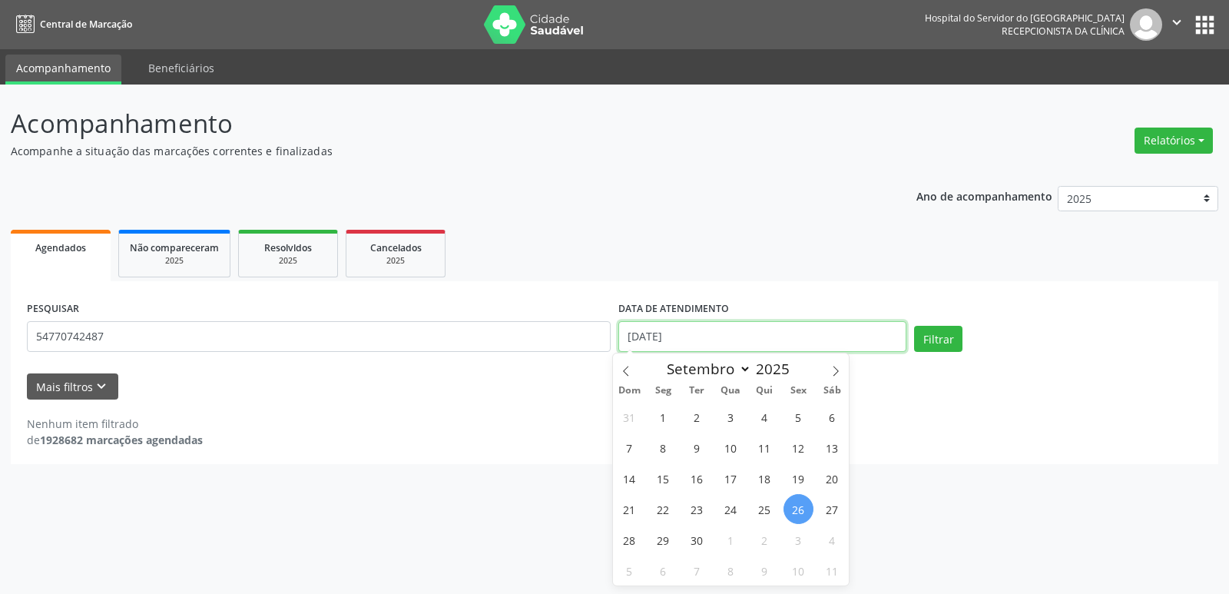
drag, startPoint x: 708, startPoint y: 343, endPoint x: 270, endPoint y: 347, distance: 438.7
click at [288, 344] on div "PESQUISAR 54770742487 DATA DE ATENDIMENTO [DATE] Filtrar" at bounding box center [614, 329] width 1183 height 65
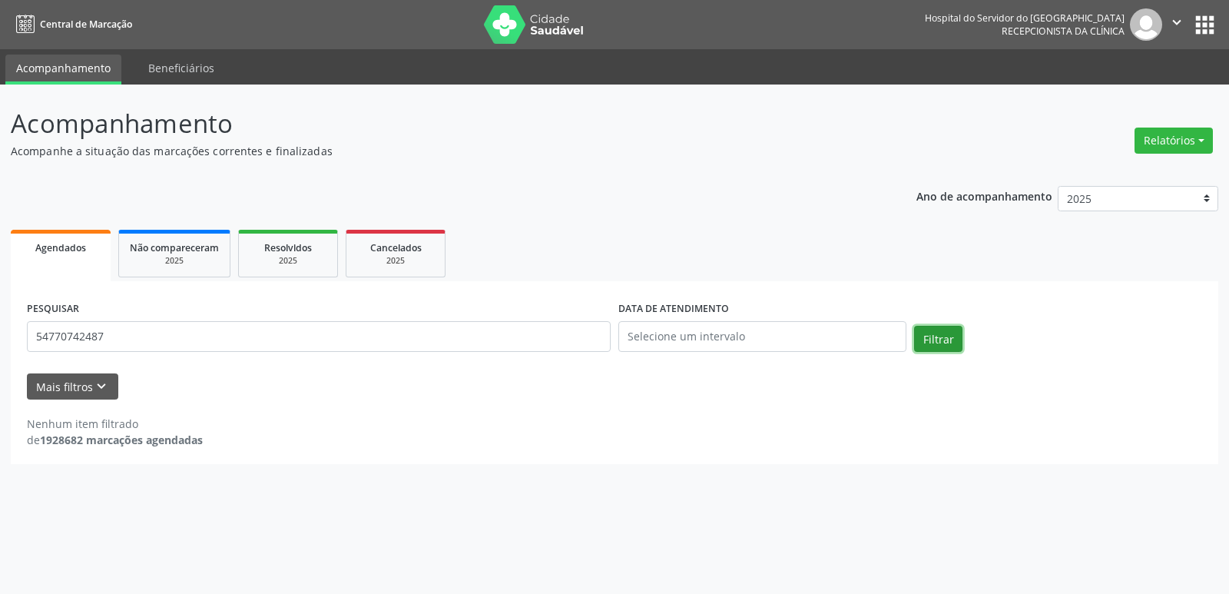
click at [950, 342] on button "Filtrar" at bounding box center [938, 339] width 48 height 26
click at [0, 336] on div "Acompanhamento Acompanhe a situação das marcações correntes e finalizadas Relat…" at bounding box center [614, 339] width 1229 height 509
type input "[PERSON_NAME]"
click at [937, 329] on button "Filtrar" at bounding box center [938, 339] width 48 height 26
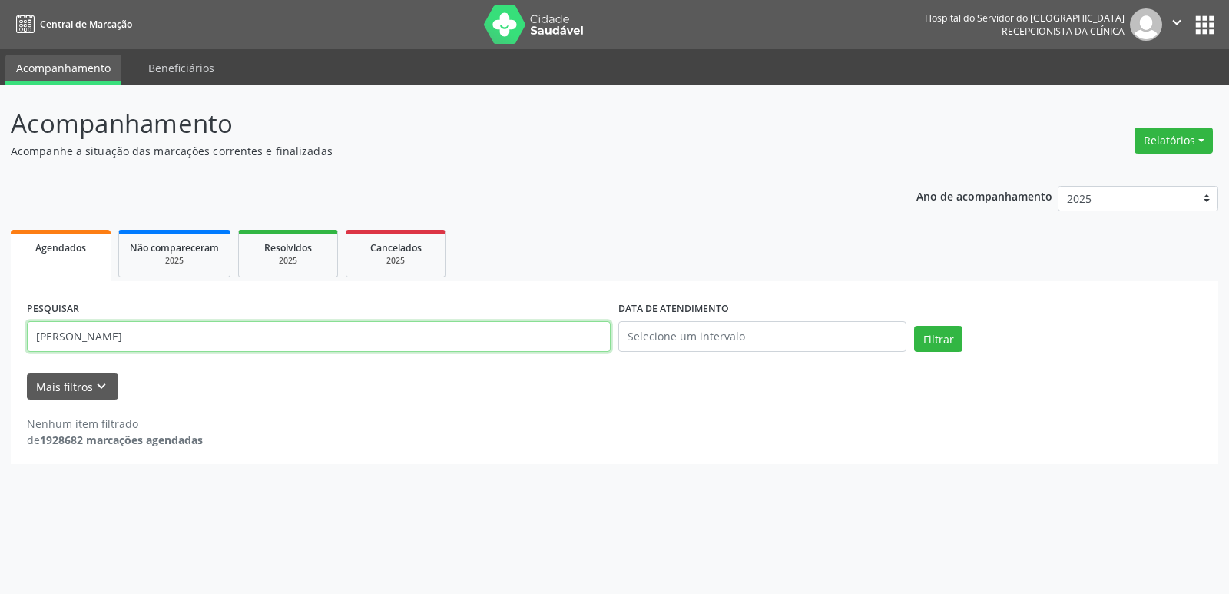
drag, startPoint x: 156, startPoint y: 340, endPoint x: 0, endPoint y: 305, distance: 159.9
click at [0, 305] on div "Acompanhamento Acompanhe a situação das marcações correntes e finalizadas Relat…" at bounding box center [614, 339] width 1229 height 509
